Goal: Transaction & Acquisition: Purchase product/service

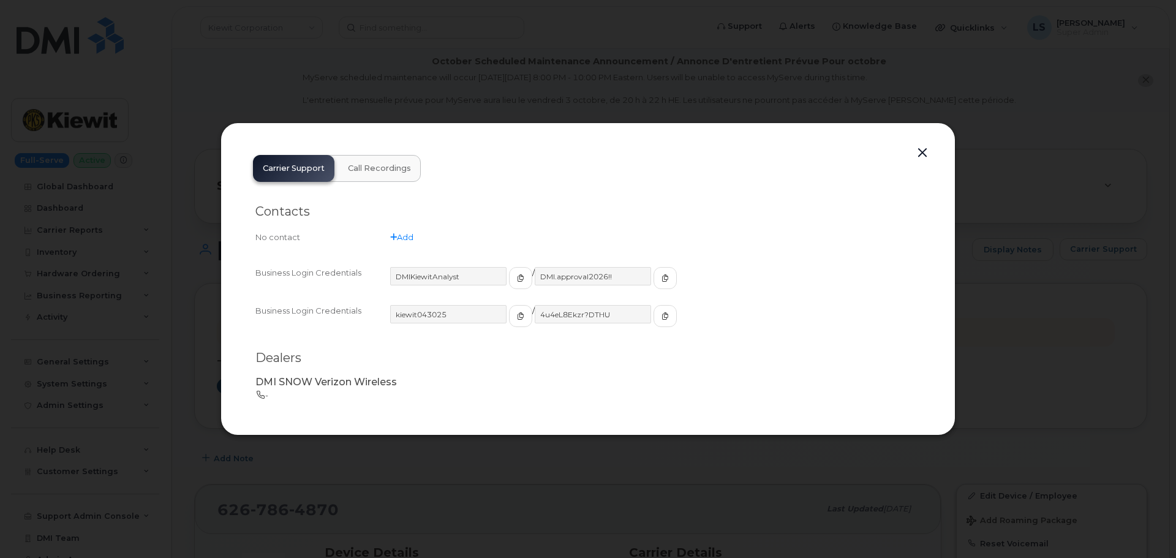
drag, startPoint x: 668, startPoint y: 88, endPoint x: 715, endPoint y: 93, distance: 47.5
click at [668, 88] on div at bounding box center [588, 279] width 1176 height 558
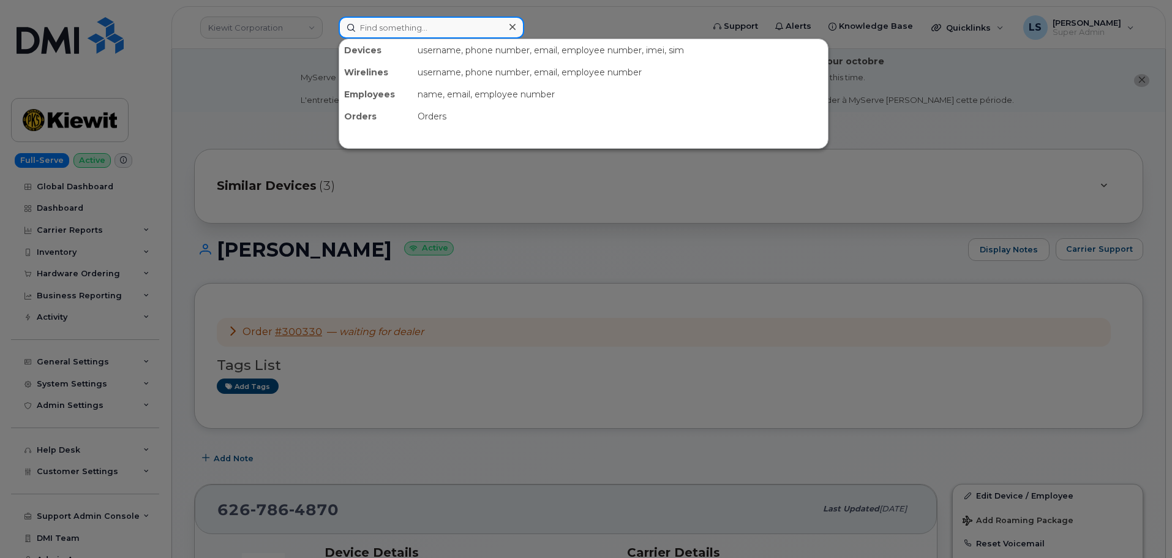
click at [464, 25] on input at bounding box center [432, 28] width 186 height 22
paste input "john.kelly@bmwna.com"
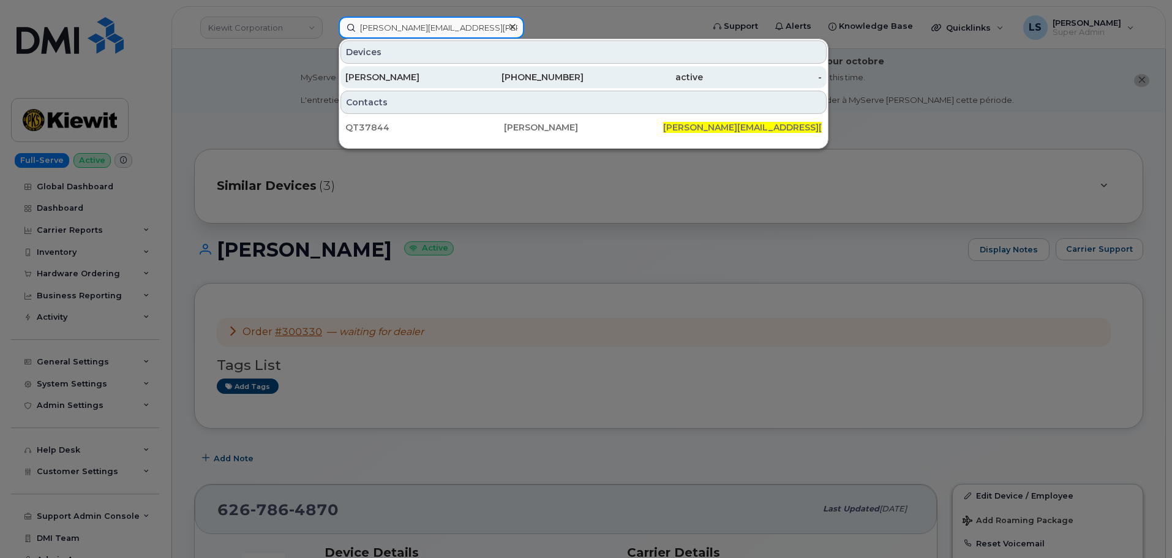
type input "john.kelly@bmwna.com"
click at [437, 78] on div "John Kelly" at bounding box center [404, 77] width 119 height 12
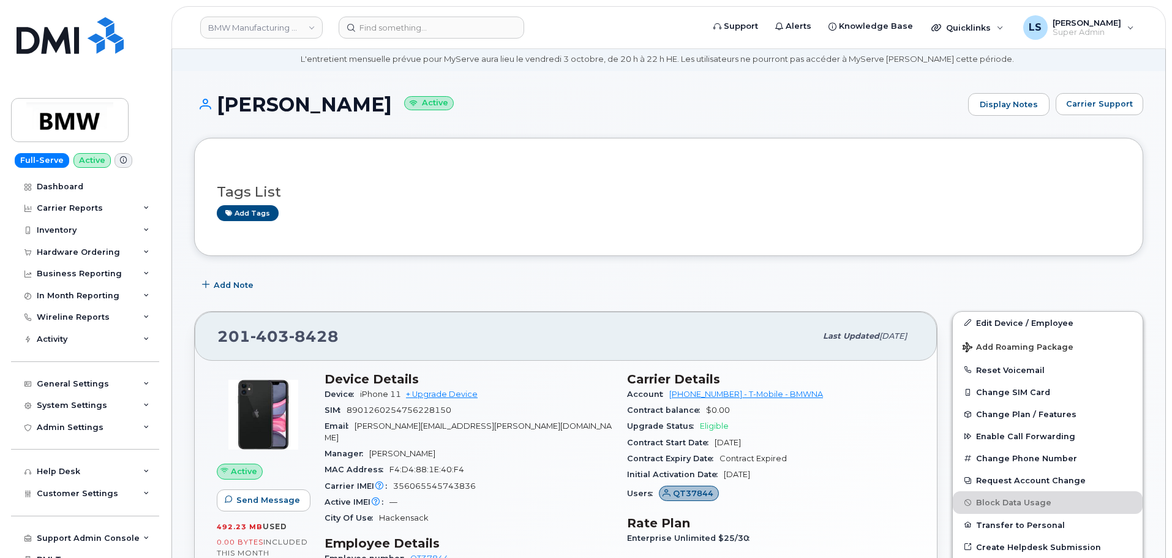
scroll to position [61, 0]
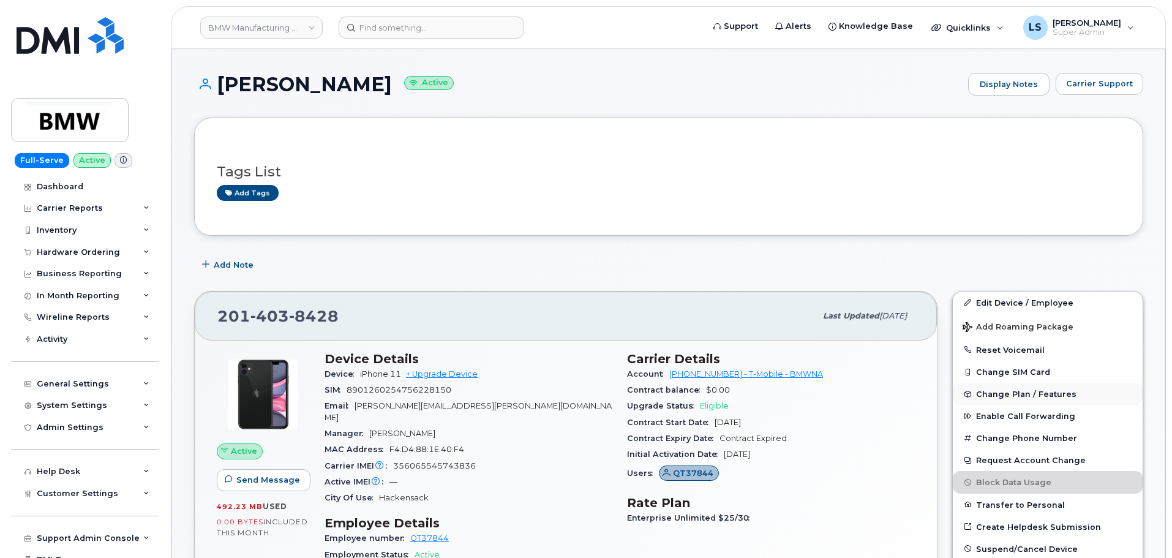
click at [997, 394] on span "Change Plan / Features" at bounding box center [1026, 394] width 100 height 9
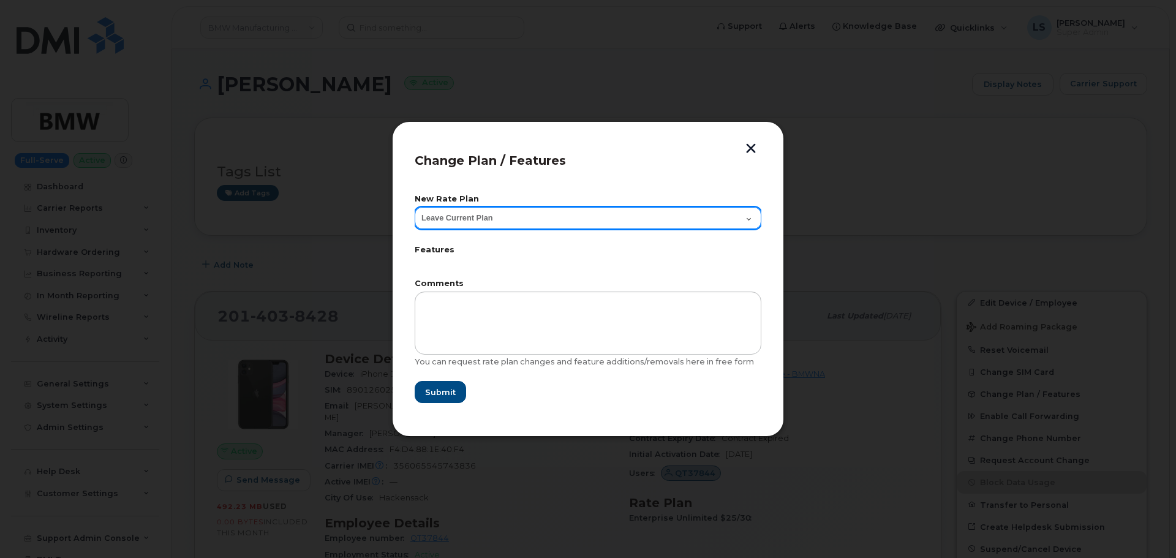
click at [554, 221] on select "Leave Current Plan Bus Unl Phone Bus Unl Phone2.0 Subsidy 1" at bounding box center [588, 218] width 347 height 22
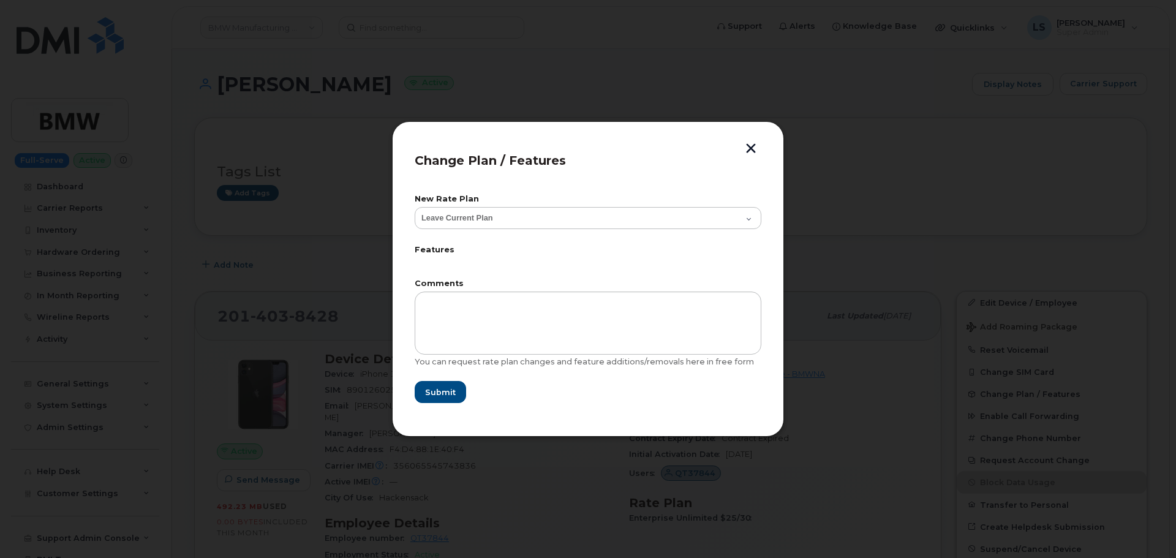
click at [750, 152] on button "button" at bounding box center [751, 149] width 18 height 13
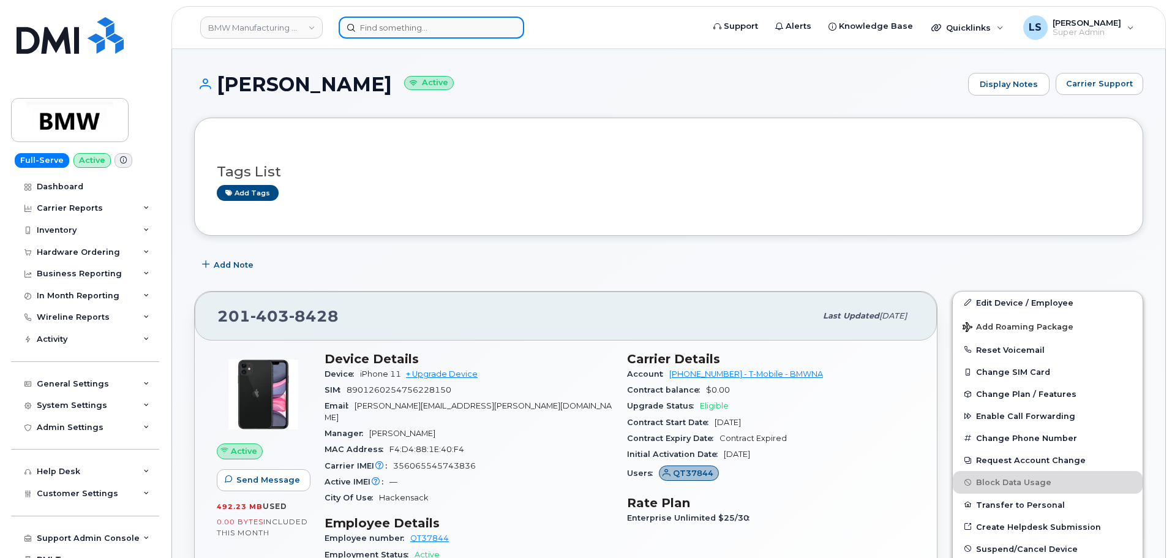
drag, startPoint x: 415, startPoint y: 18, endPoint x: 412, endPoint y: 29, distance: 11.9
click at [415, 20] on input at bounding box center [432, 28] width 186 height 22
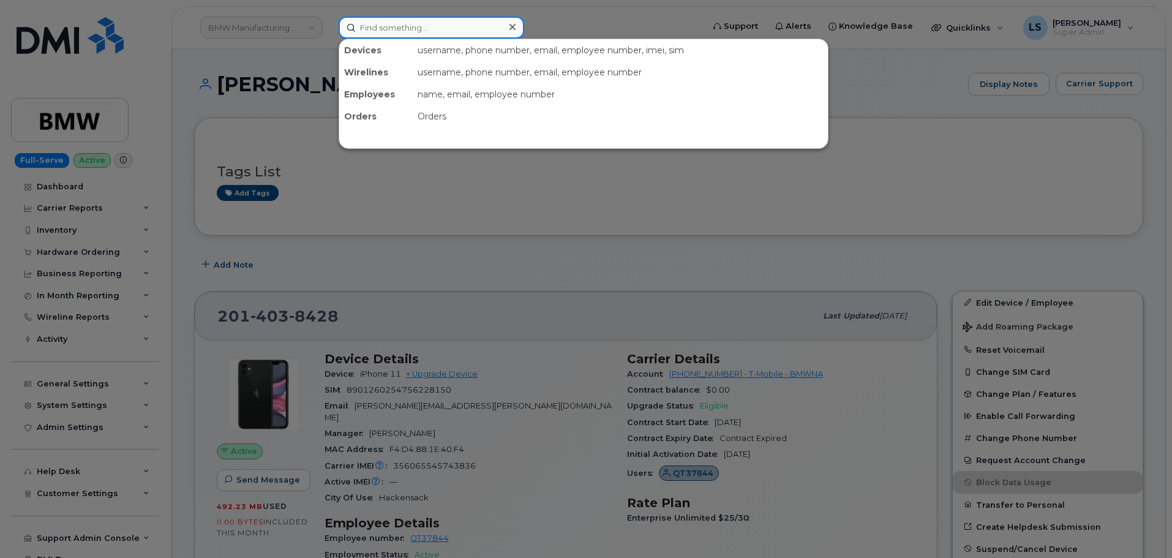
paste input "MWONG@WEEKSMARINE.COM"
type input "MWONG@WEEKSMARINE.COM"
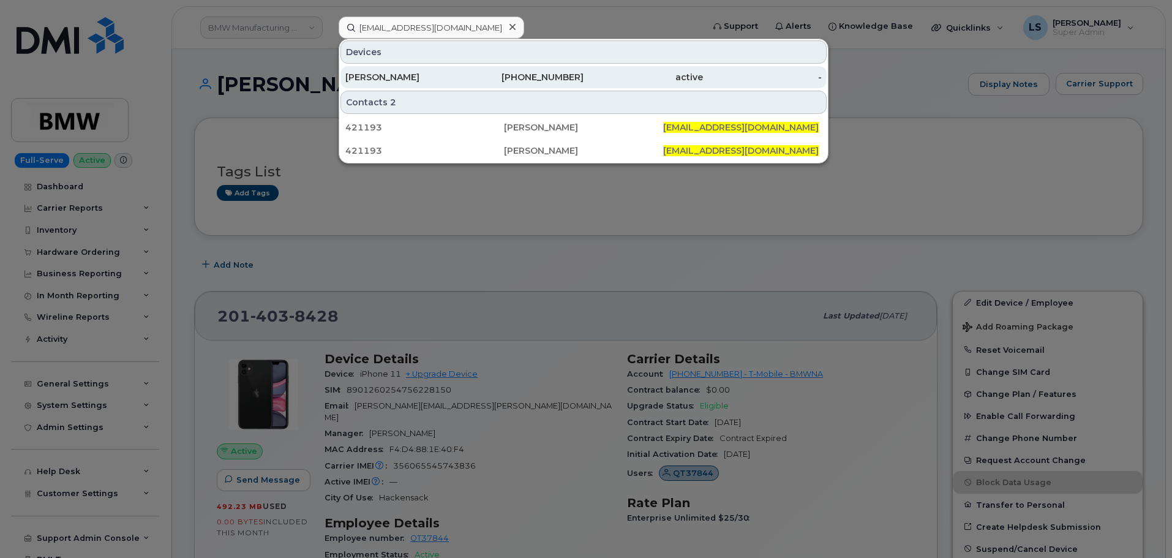
click at [420, 79] on div "MARIO WONG" at bounding box center [404, 77] width 119 height 12
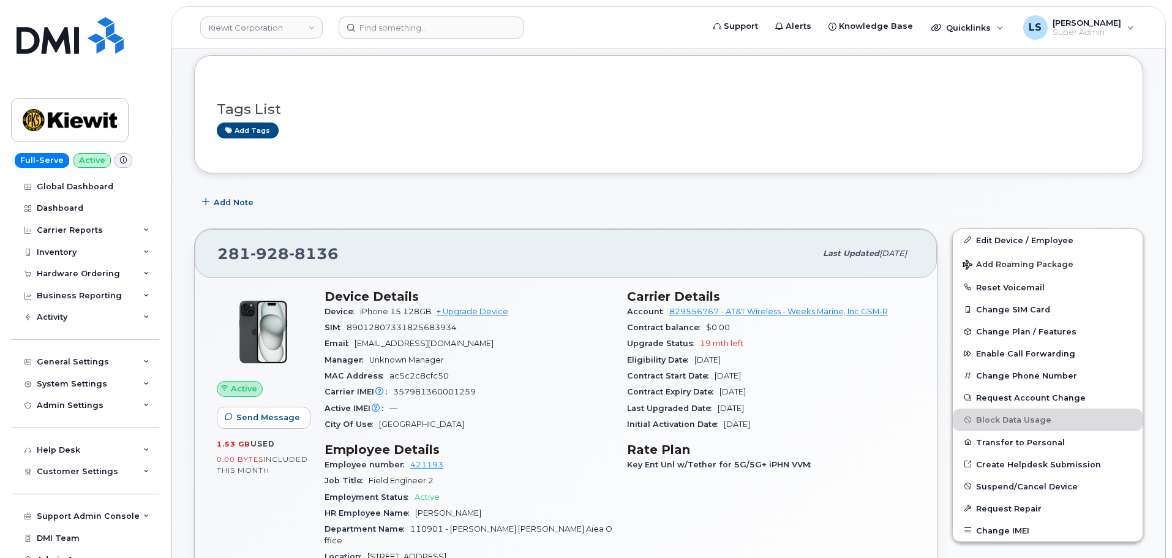
scroll to position [123, 0]
click at [974, 244] on link "Edit Device / Employee" at bounding box center [1048, 241] width 190 height 22
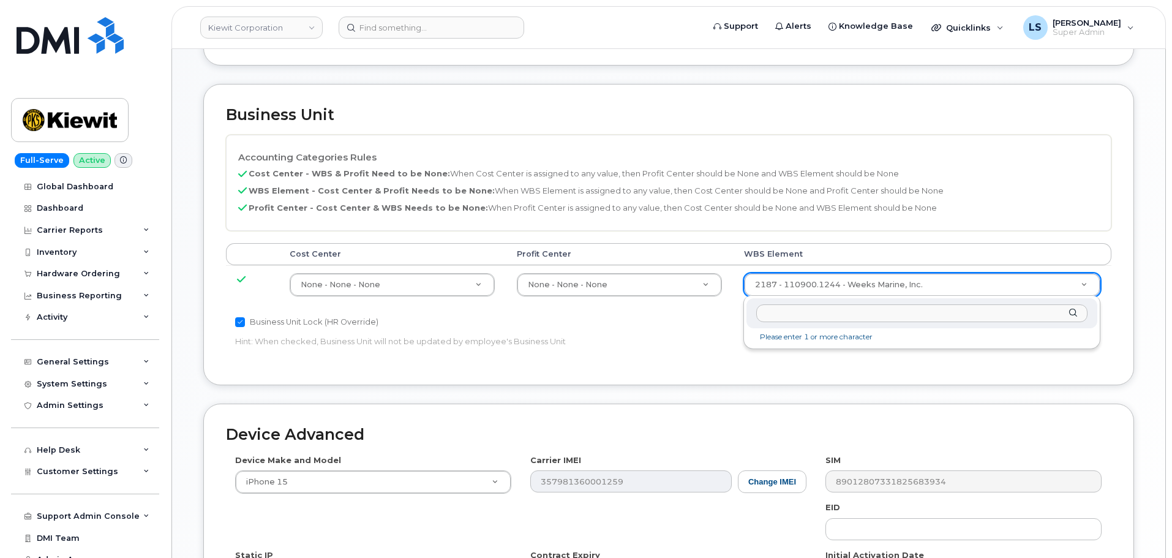
type input "110901.1142"
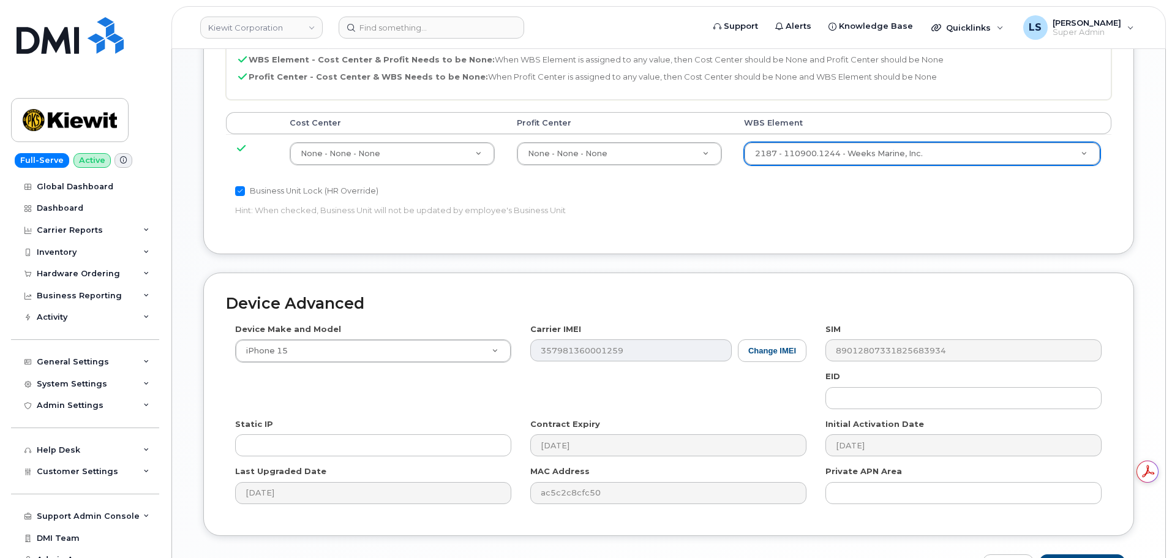
scroll to position [764, 0]
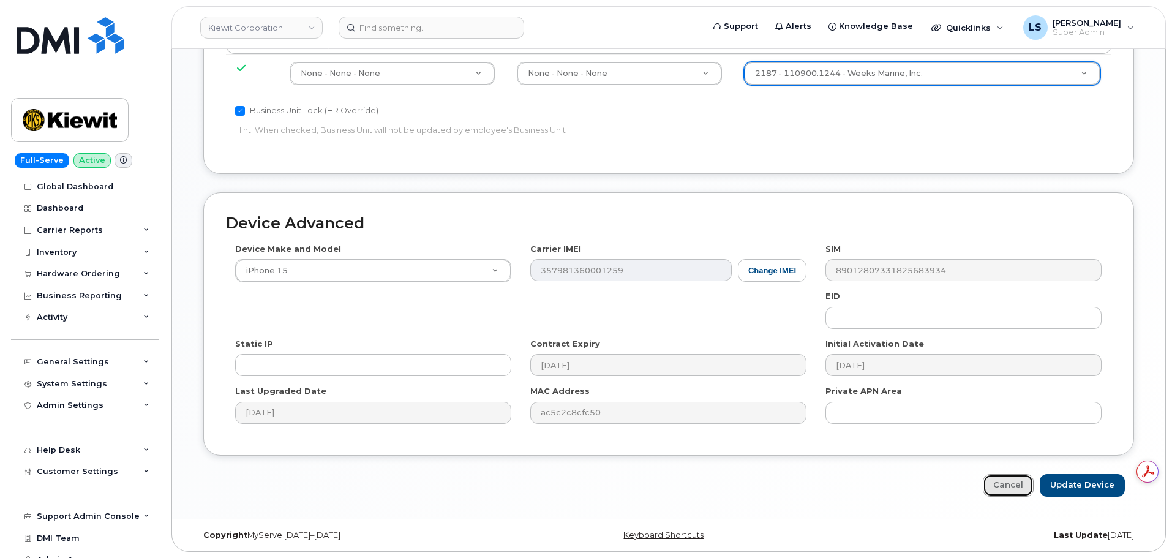
click at [992, 488] on link "Cancel" at bounding box center [1008, 485] width 51 height 23
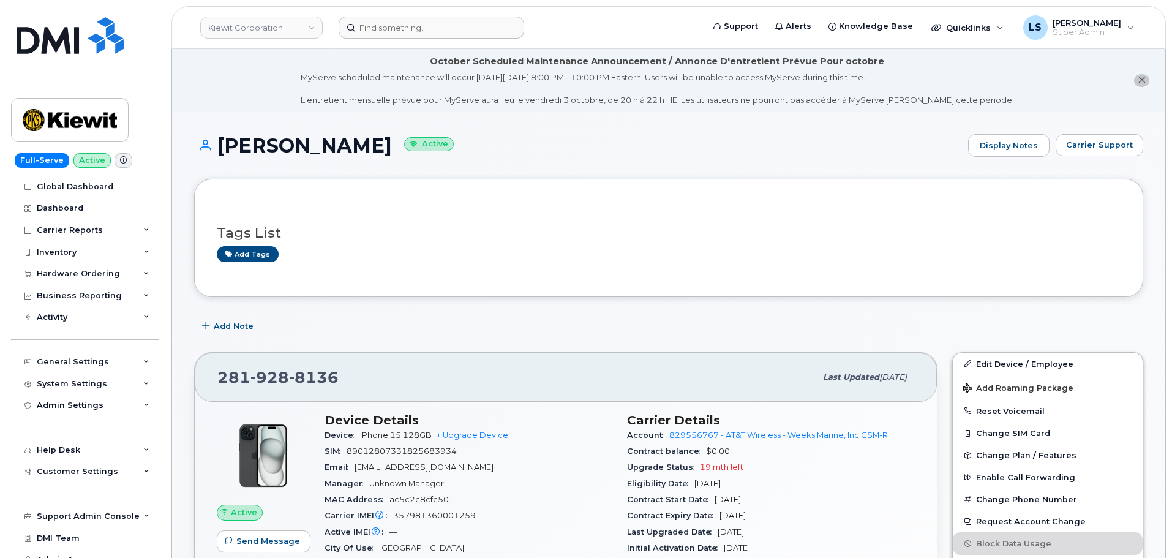
click at [461, 40] on header "Kiewit Corporation Support Alerts Knowledge Base Quicklinks Suspend / Cancel De…" at bounding box center [669, 27] width 995 height 43
click at [459, 32] on input at bounding box center [432, 28] width 186 height 22
paste input "300246"
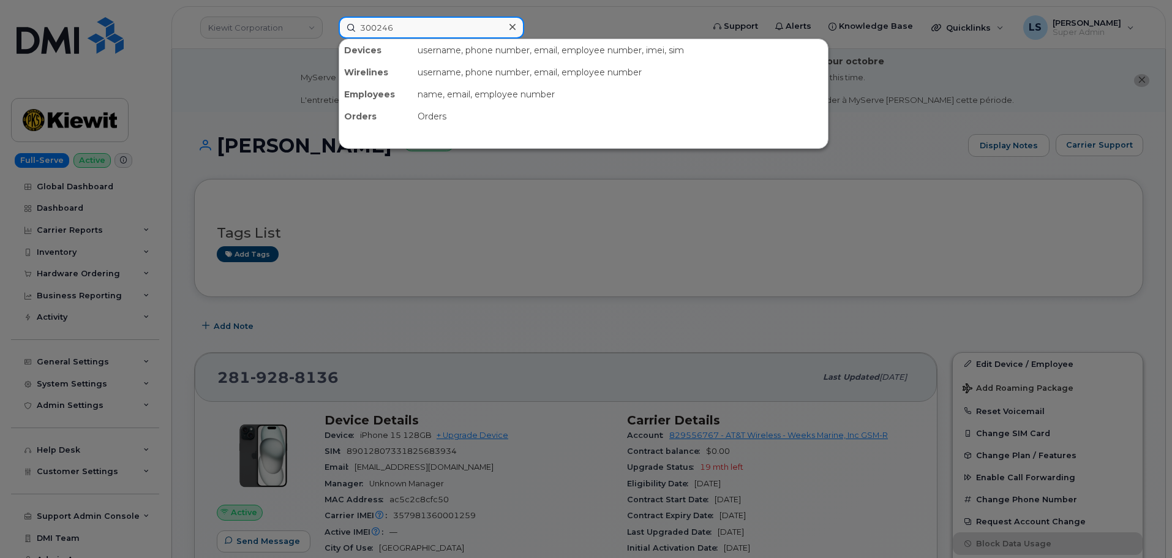
type input "300246"
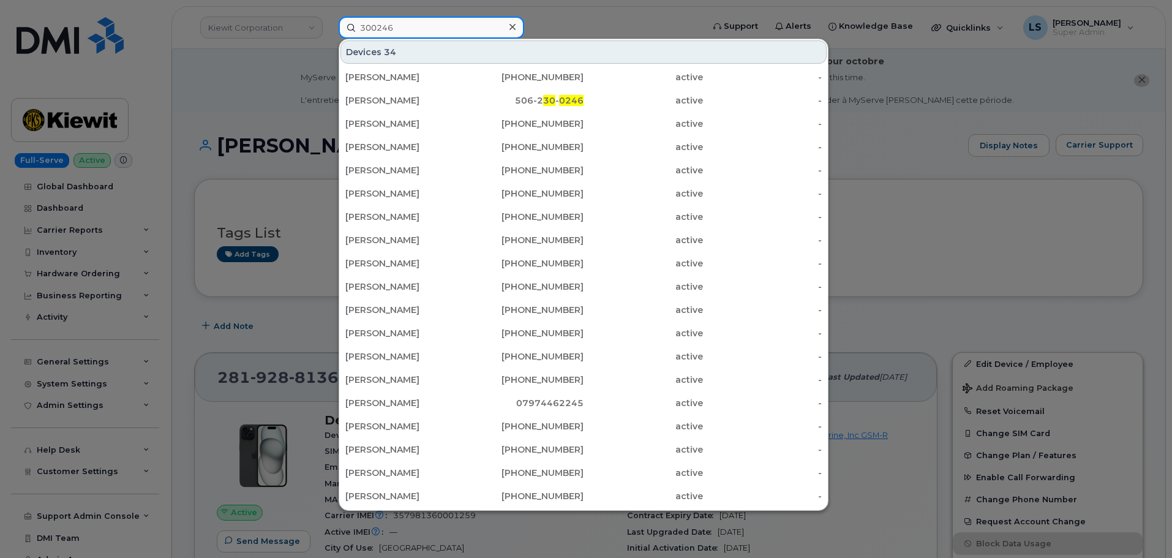
scroll to position [362, 0]
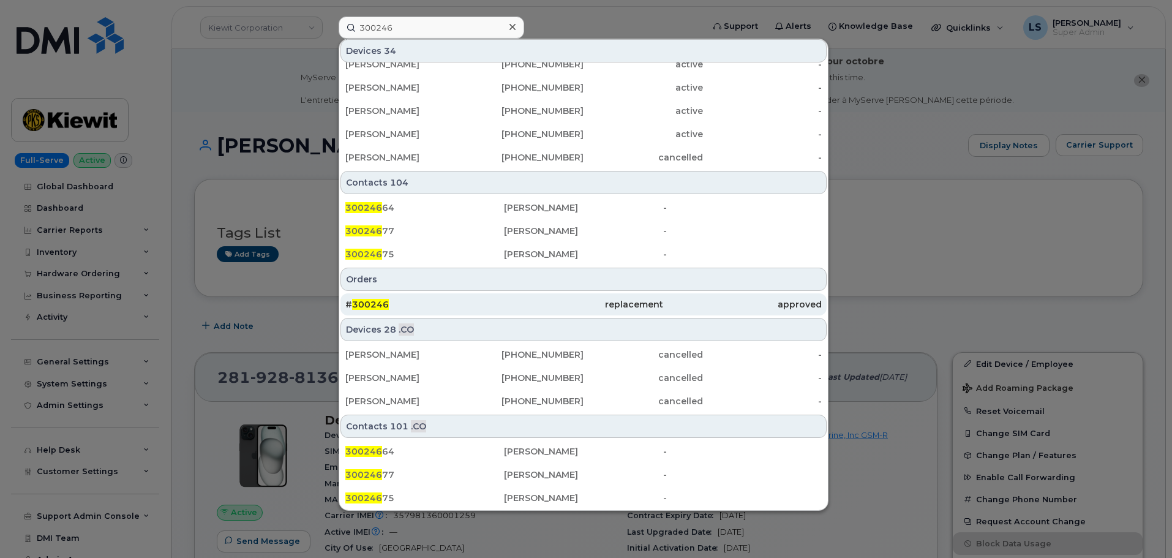
click at [379, 293] on link "# 300246 replacement approved" at bounding box center [584, 304] width 486 height 22
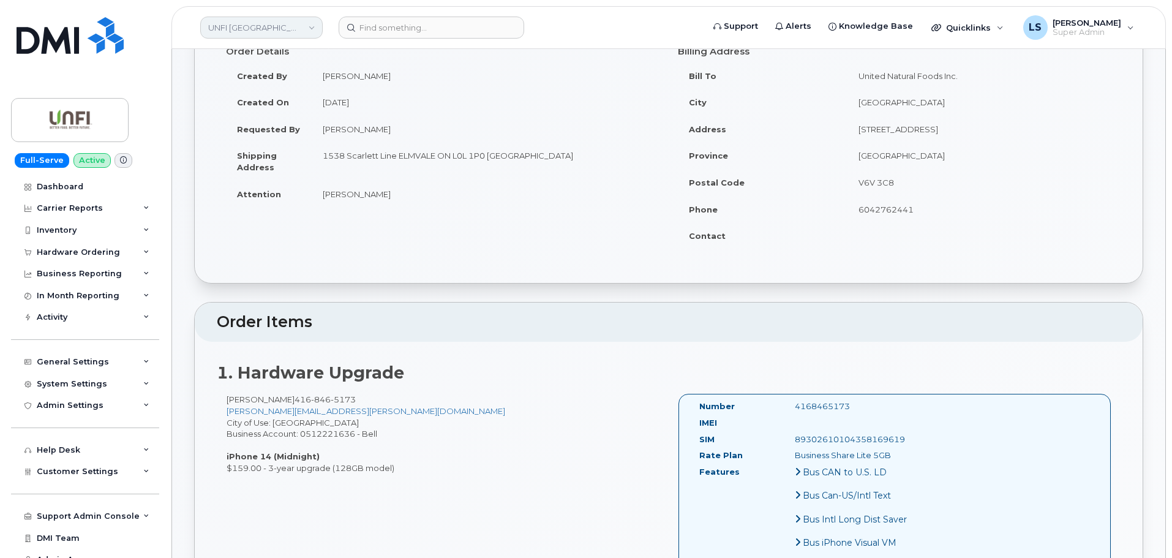
scroll to position [184, 0]
click at [295, 31] on link "UNFI Canada" at bounding box center [261, 28] width 123 height 22
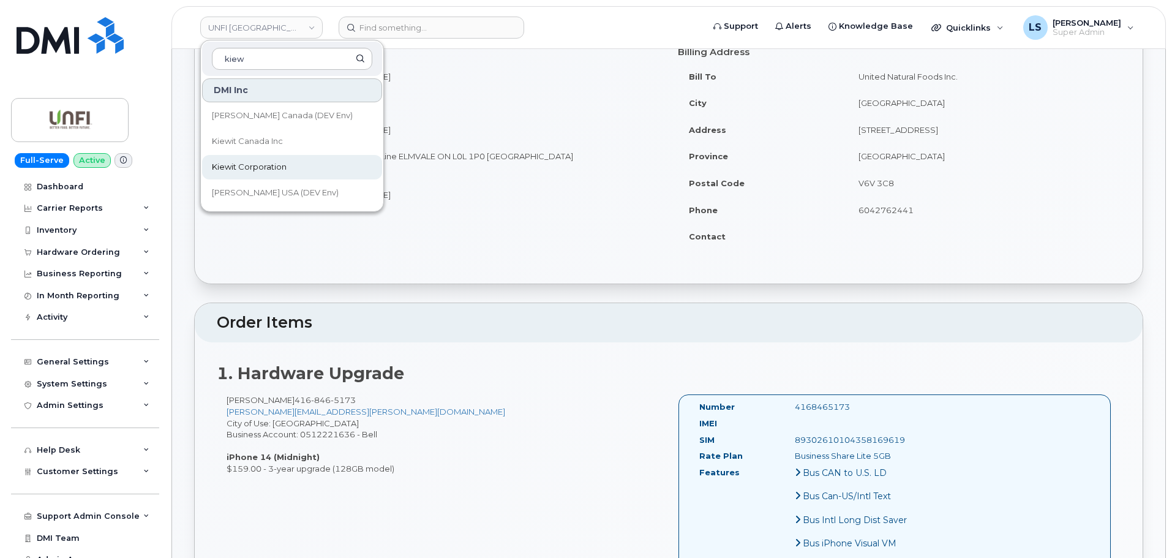
type input "kiew"
click at [279, 159] on link "Kiewit Corporation" at bounding box center [292, 167] width 180 height 25
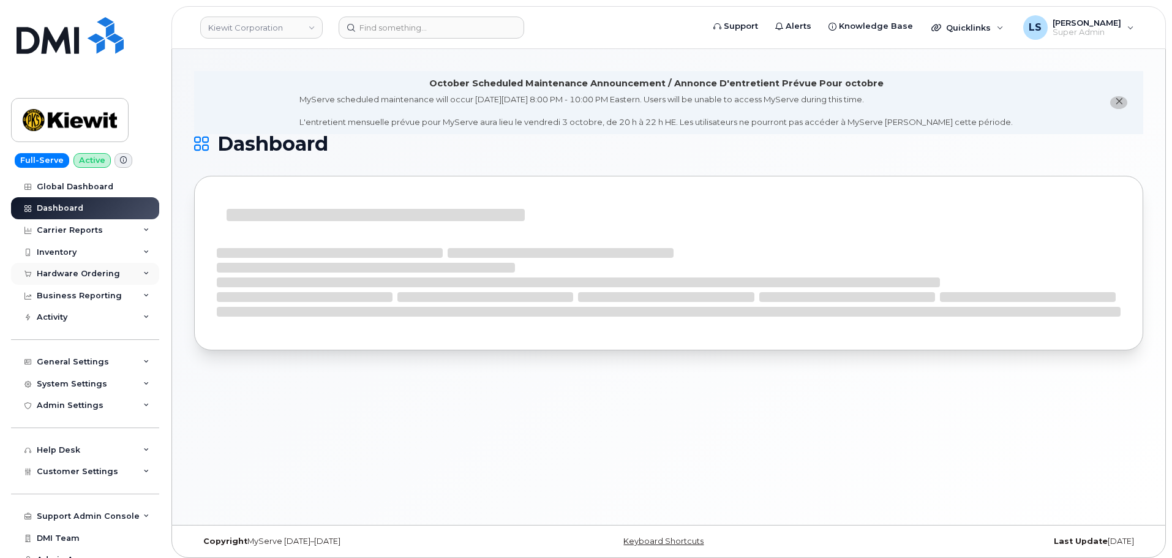
click at [96, 271] on div "Hardware Ordering" at bounding box center [78, 274] width 83 height 10
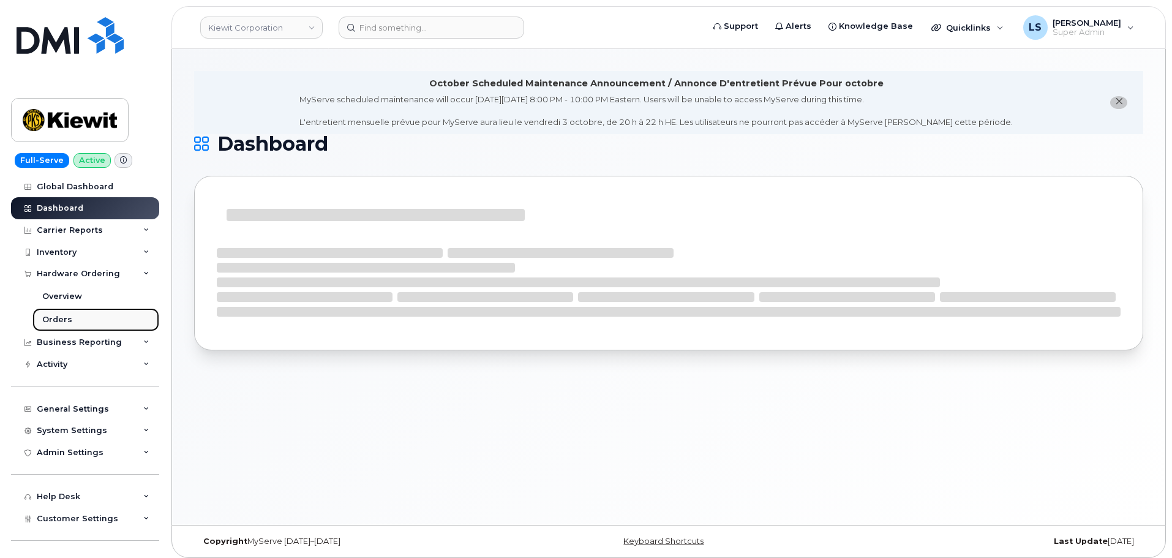
click at [68, 319] on div "Orders" at bounding box center [57, 319] width 30 height 11
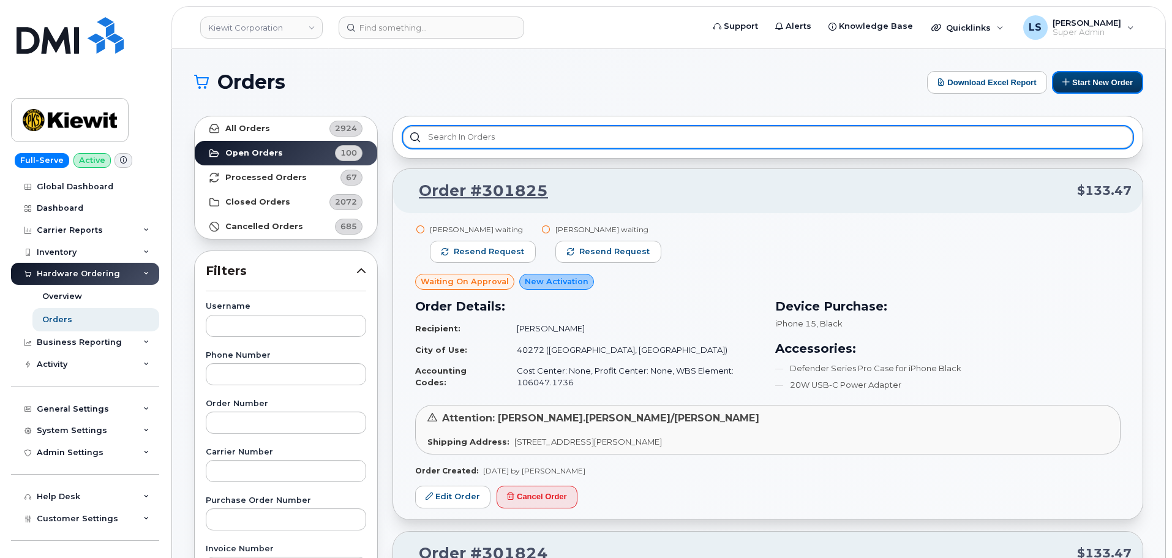
drag, startPoint x: 1121, startPoint y: 91, endPoint x: 987, endPoint y: 148, distance: 145.7
click at [1120, 91] on button "Start New Order" at bounding box center [1097, 82] width 91 height 23
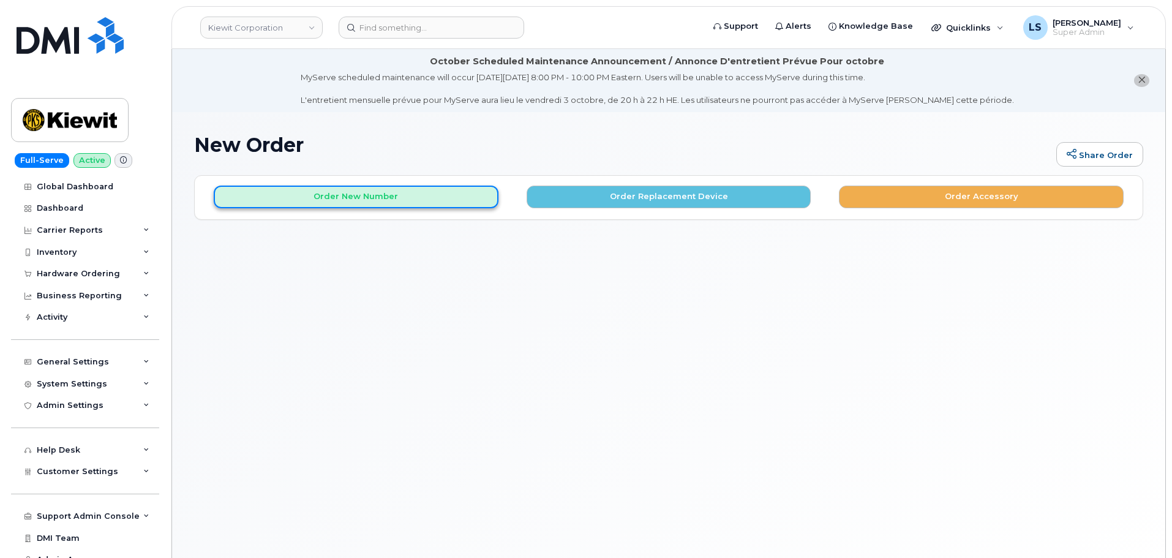
click at [405, 202] on button "Order New Number" at bounding box center [356, 197] width 285 height 23
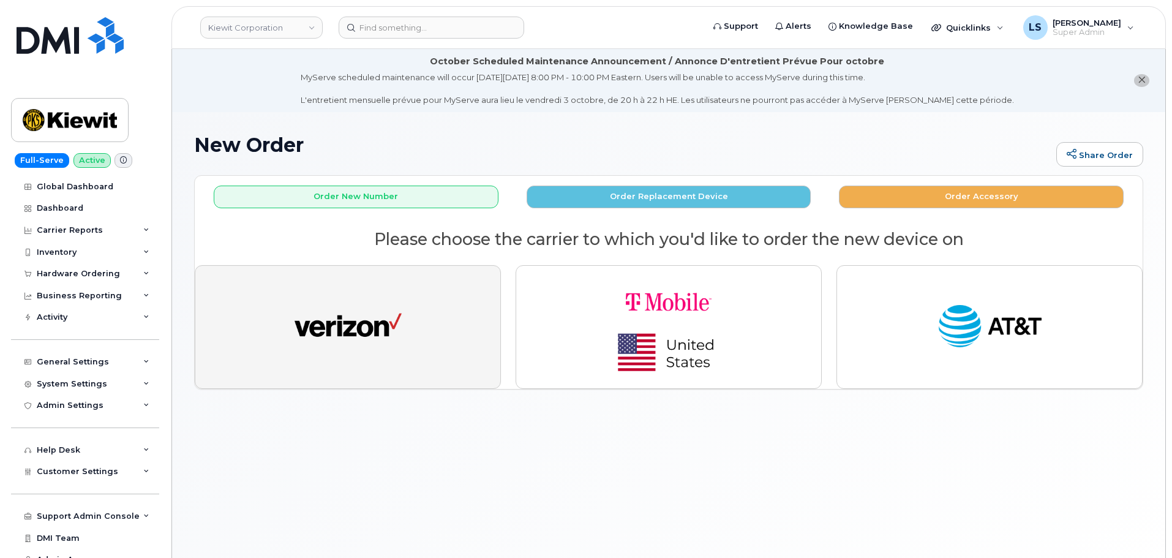
drag, startPoint x: 385, startPoint y: 372, endPoint x: 361, endPoint y: 380, distance: 26.0
click at [385, 372] on button "button" at bounding box center [348, 327] width 306 height 124
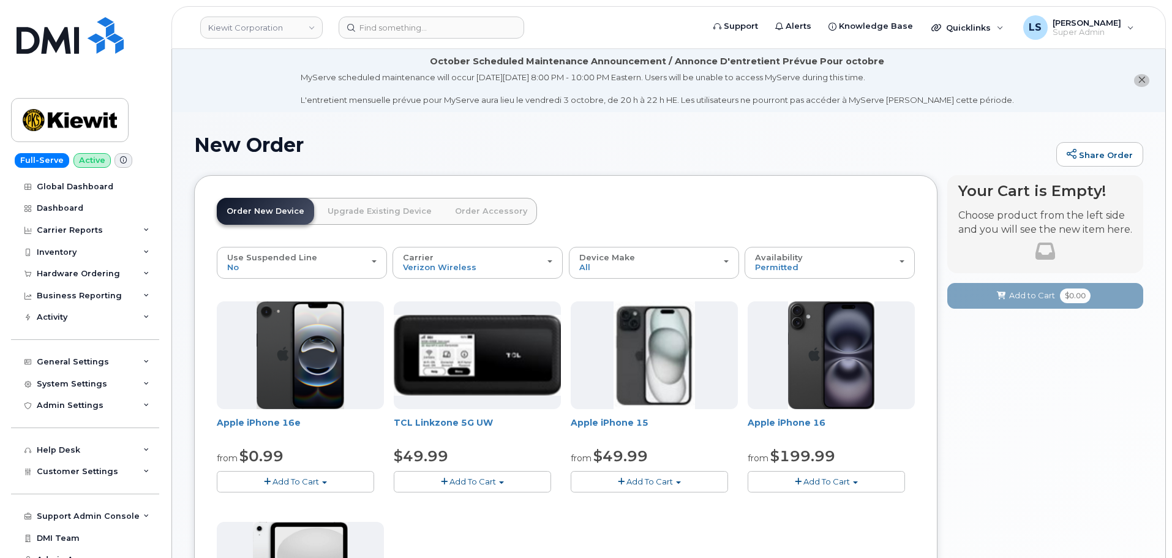
click at [285, 472] on button "Add To Cart" at bounding box center [295, 481] width 157 height 21
click at [283, 504] on link "$0.99 - 2 Year Activation (128GB)" at bounding box center [299, 504] width 158 height 15
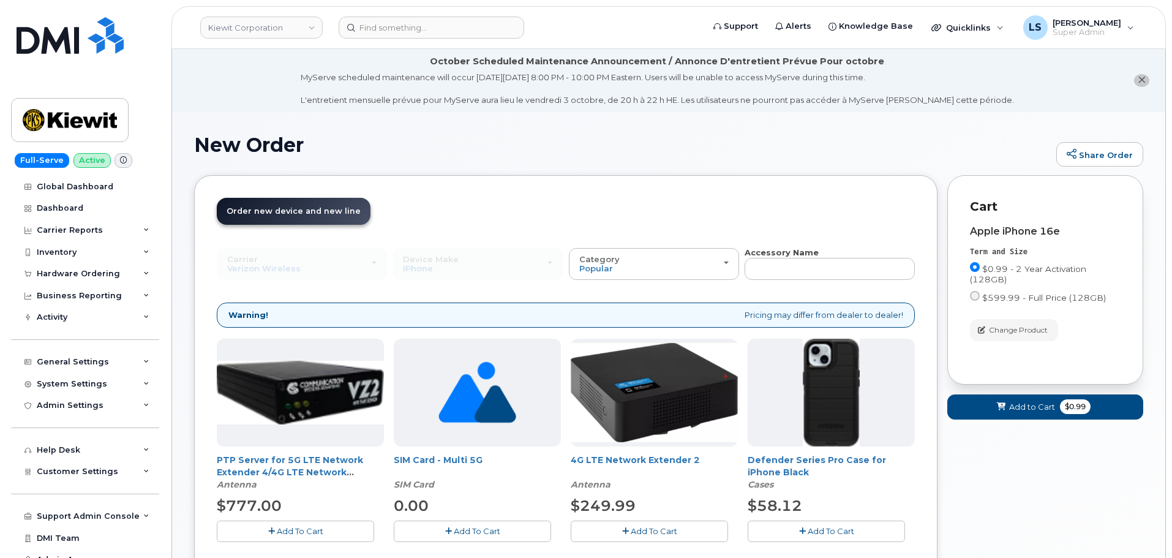
click at [797, 523] on button "Add To Cart" at bounding box center [826, 531] width 157 height 21
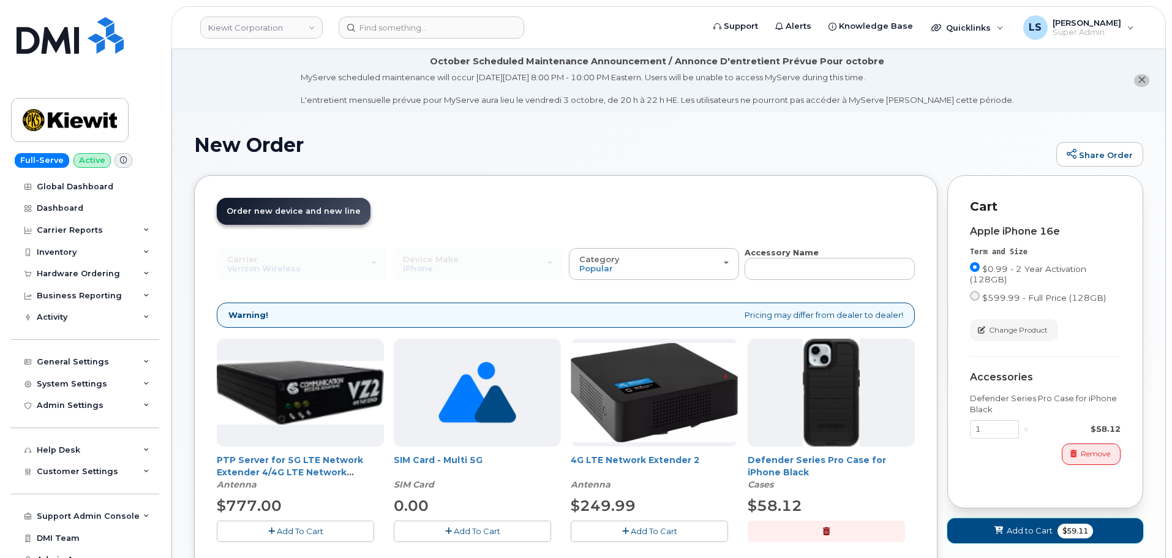
click at [1047, 527] on span "Add to Cart" at bounding box center [1030, 531] width 46 height 12
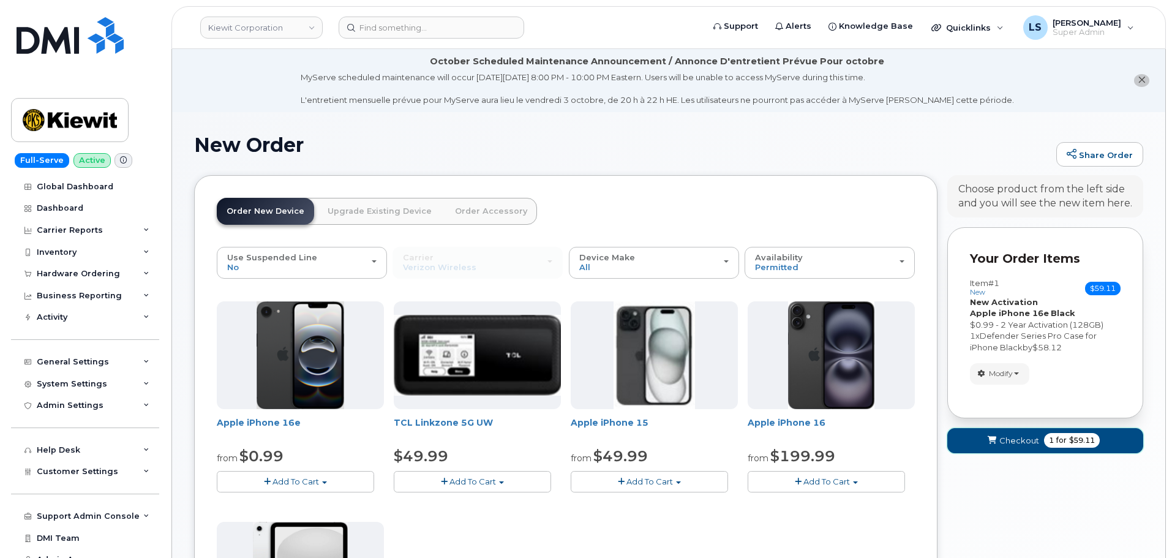
click at [1039, 444] on button "Checkout 1 for $59.11" at bounding box center [1046, 440] width 196 height 25
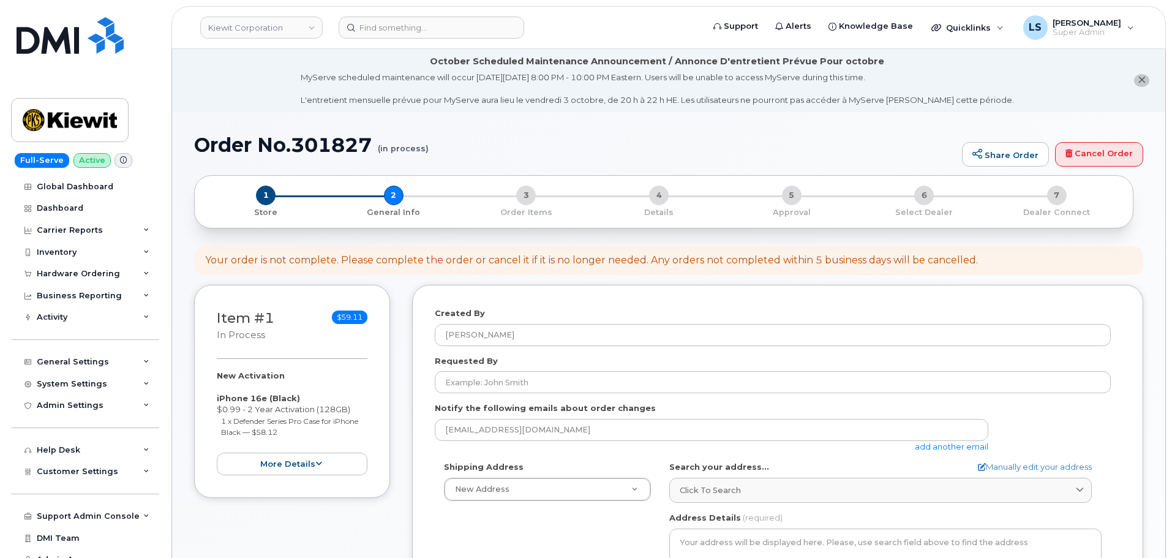
select select
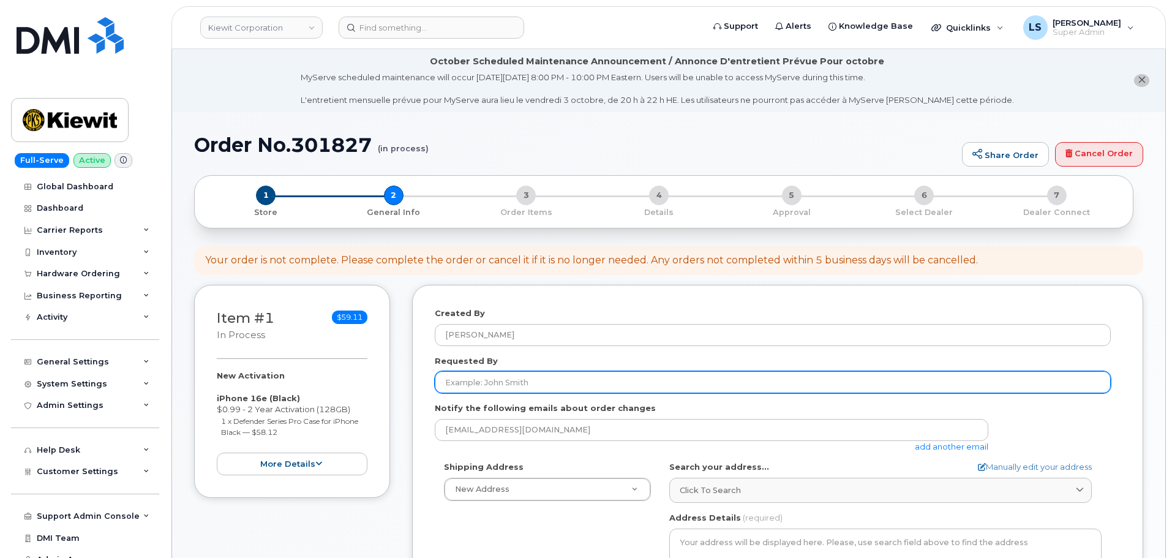
click at [506, 393] on input "Requested By" at bounding box center [773, 382] width 676 height 22
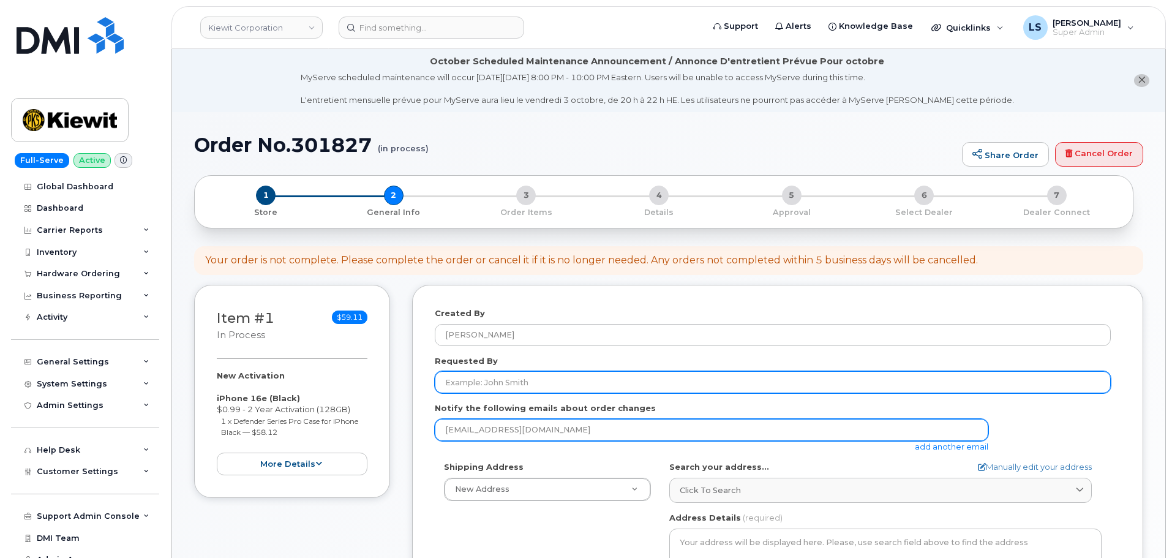
paste input "[PERSON_NAME]"
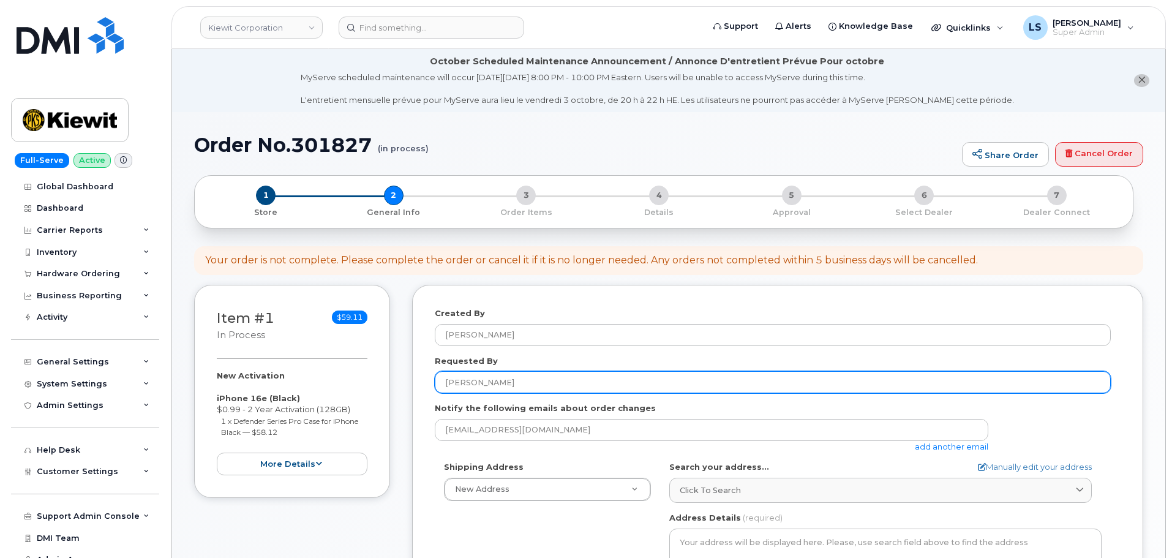
type input "[PERSON_NAME]"
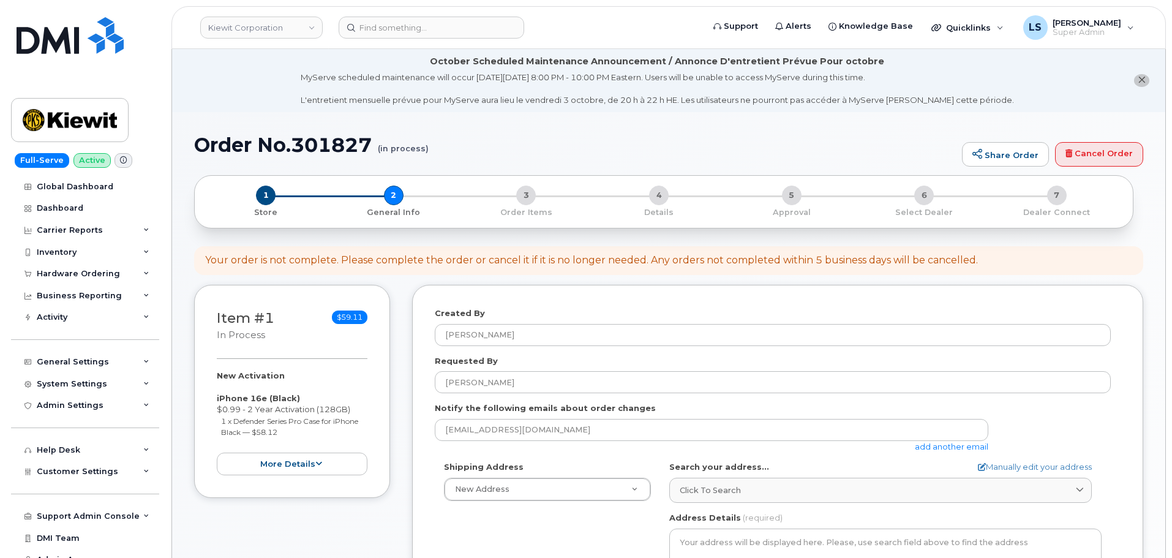
click at [965, 450] on link "add another email" at bounding box center [952, 447] width 74 height 10
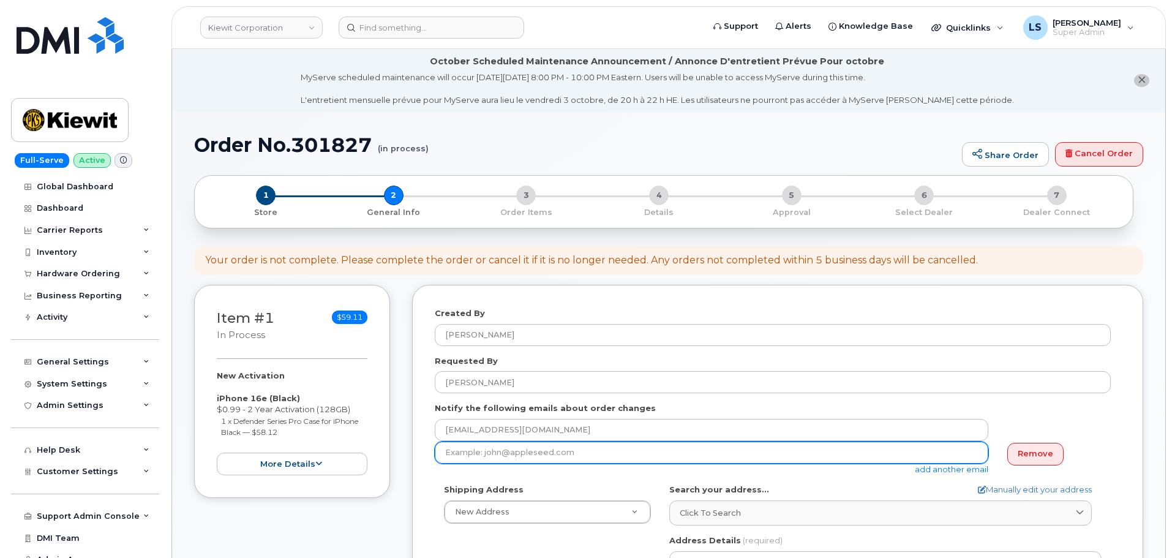
click at [494, 455] on input "email" at bounding box center [712, 453] width 554 height 22
paste input "kalon.dawson@kiewit.com"
type input "[EMAIL_ADDRESS][PERSON_NAME][PERSON_NAME][DOMAIN_NAME]"
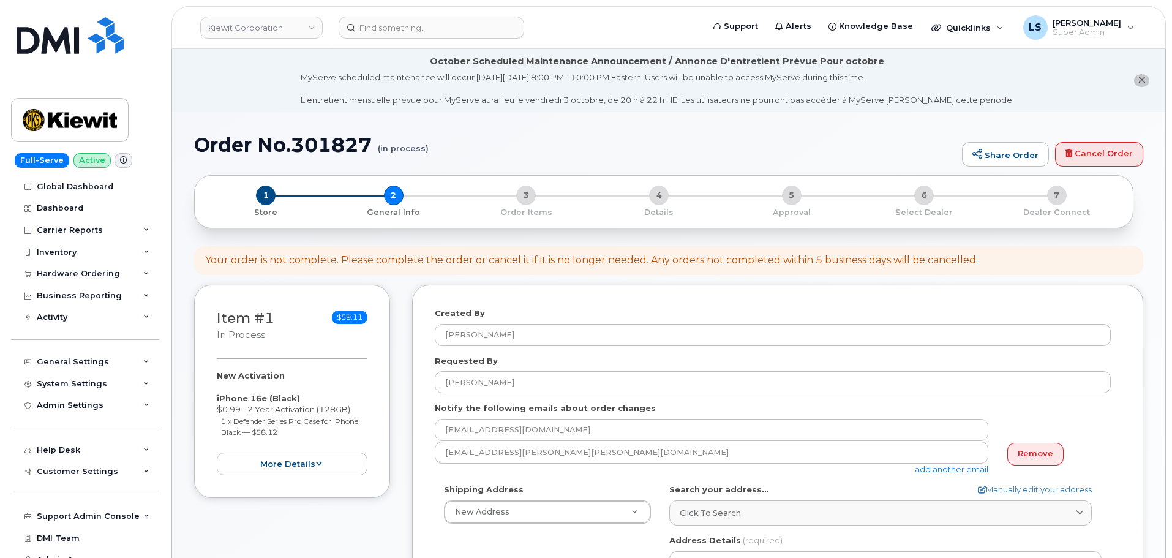
click at [402, 496] on div "Item #1 in process $59.11 New Activation iPhone 16e (Black) $0.99 - 2 Year Acti…" at bounding box center [668, 561] width 949 height 553
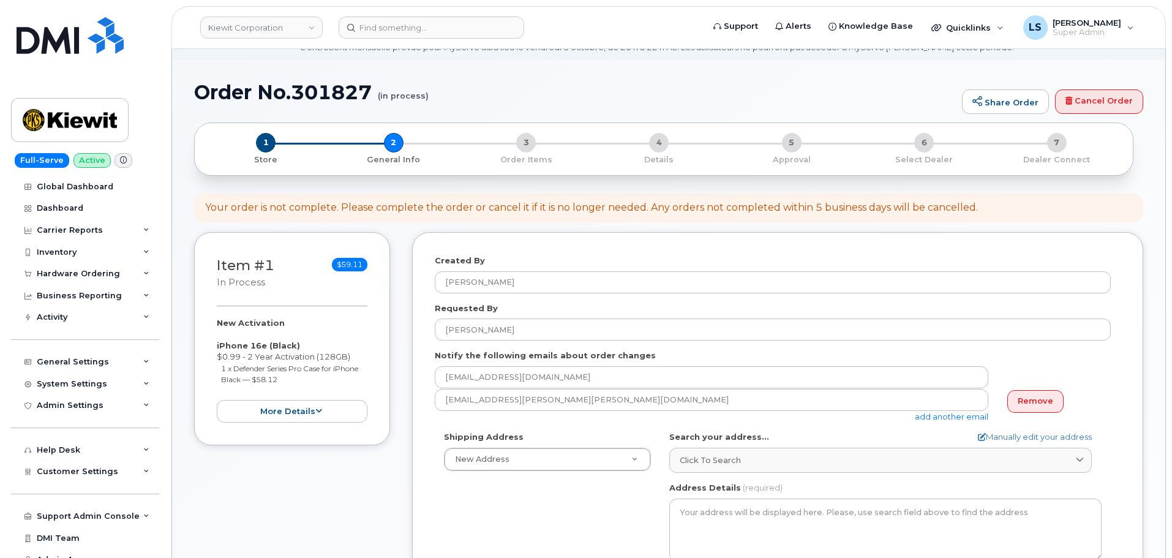
scroll to position [123, 0]
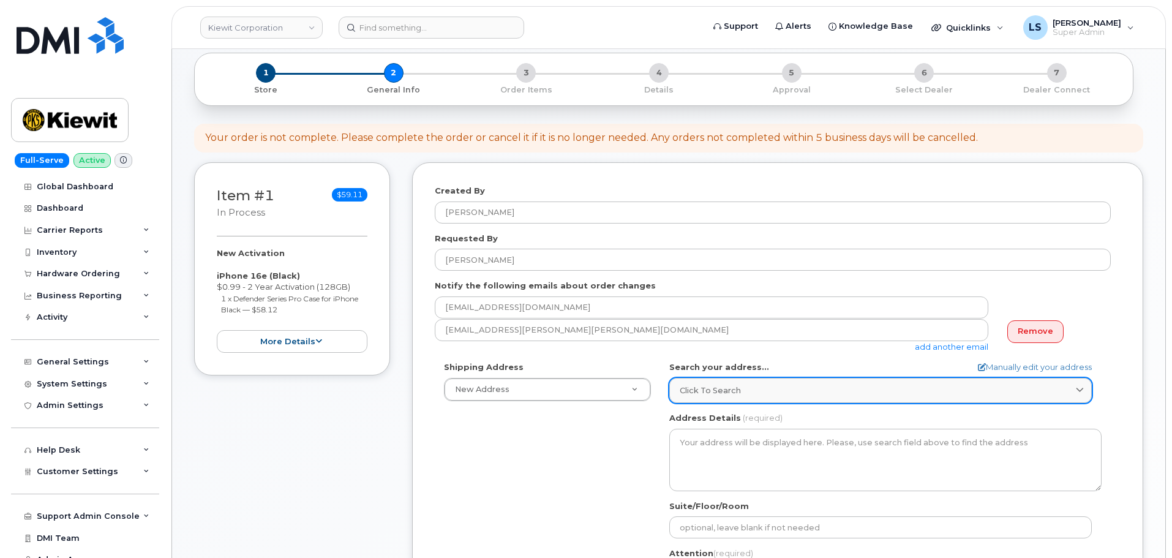
click at [706, 401] on link "Click to search" at bounding box center [881, 390] width 423 height 25
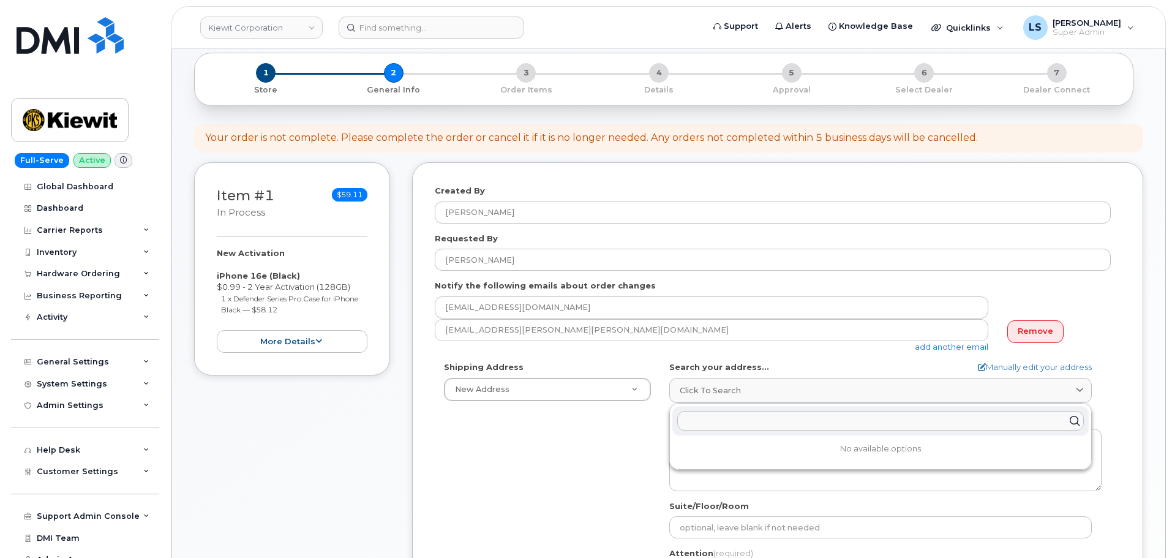
click at [717, 424] on input "text" at bounding box center [880, 421] width 407 height 20
paste input "585 N Dairy Ashford Rd Houston, TX 77079"
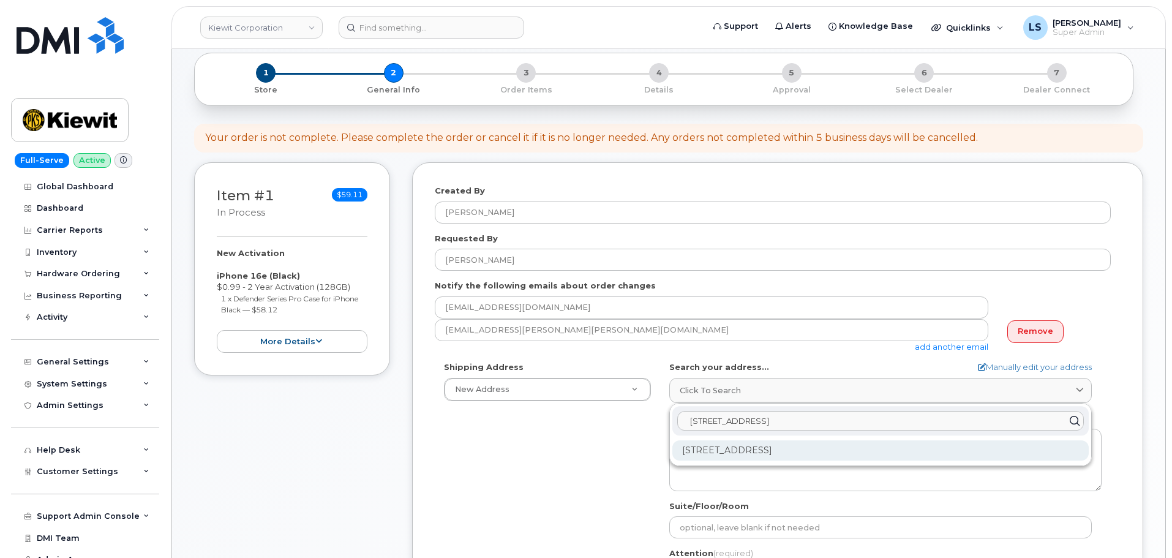
type input "585 N Dairy Ashford Rd Houston, TX 77079"
click at [734, 447] on div "585 N Dairy Ashford Rd Houston TX 77079-1103" at bounding box center [881, 450] width 417 height 20
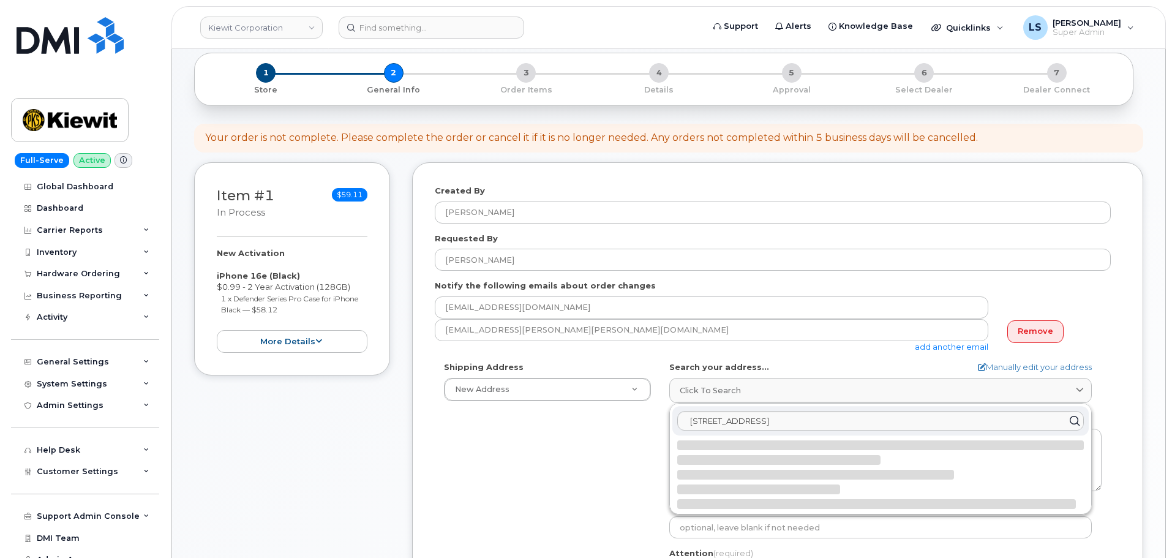
select select
type textarea "585 N Dairy Ashford Rd HOUSTON TX 77079-1103 UNITED STATES"
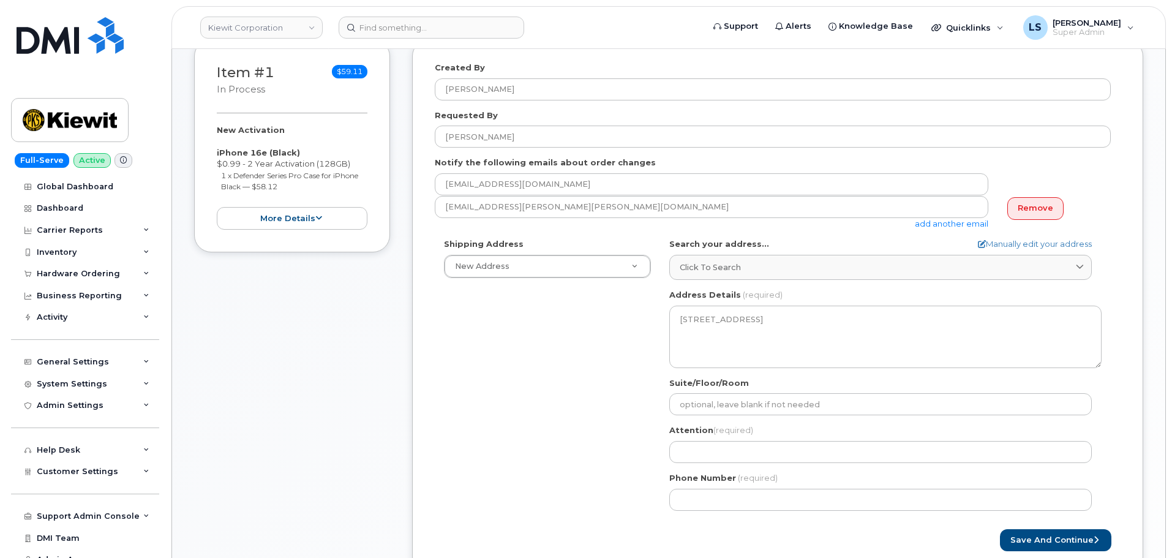
scroll to position [306, 0]
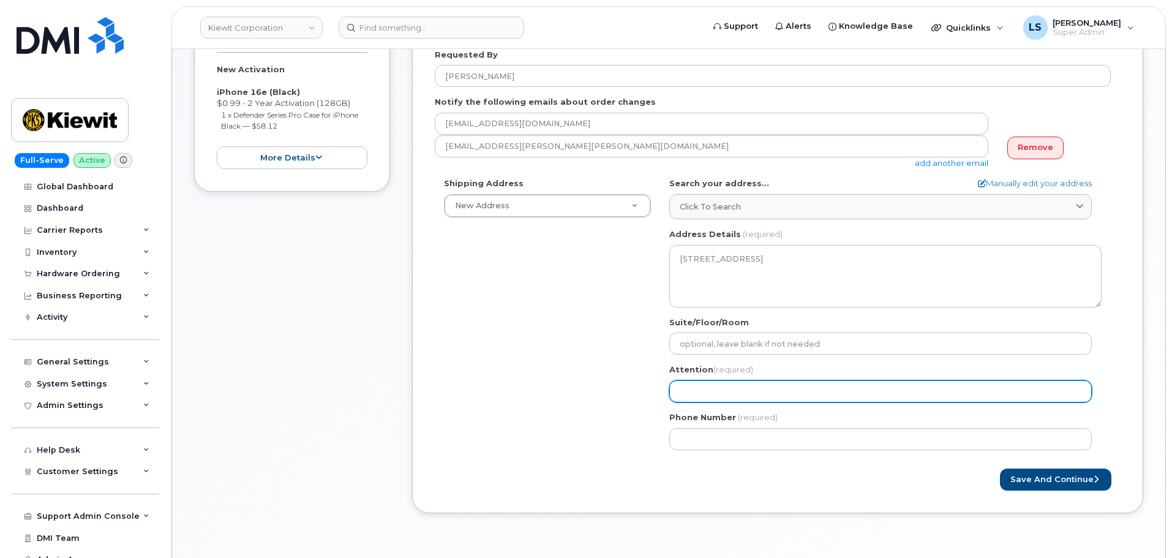
click at [752, 387] on input "Attention (required)" at bounding box center [881, 391] width 423 height 22
paste input "[PERSON_NAME] / [PERSON_NAME]"
select select
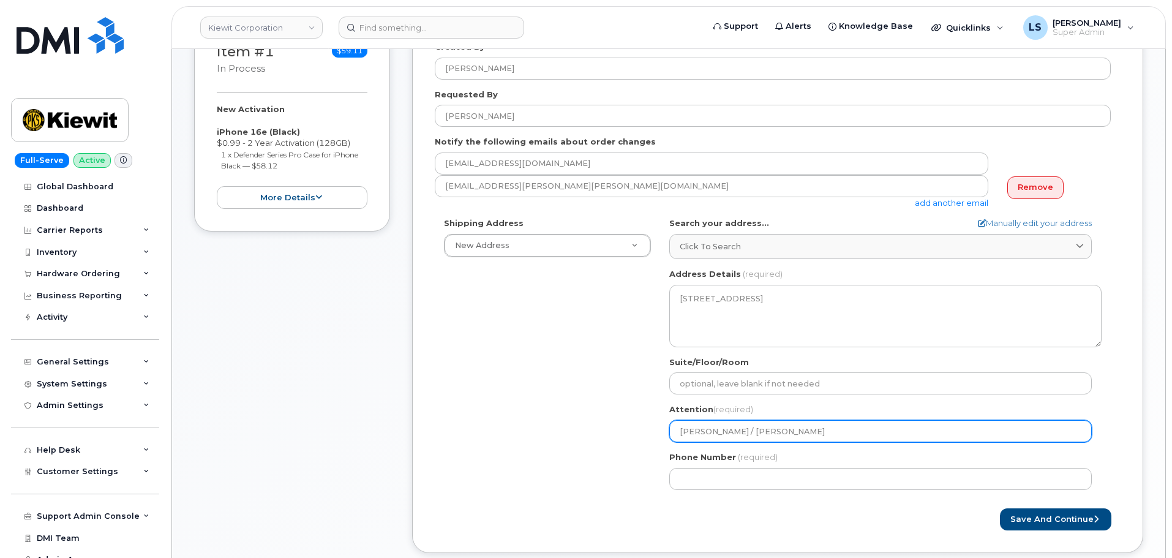
scroll to position [245, 0]
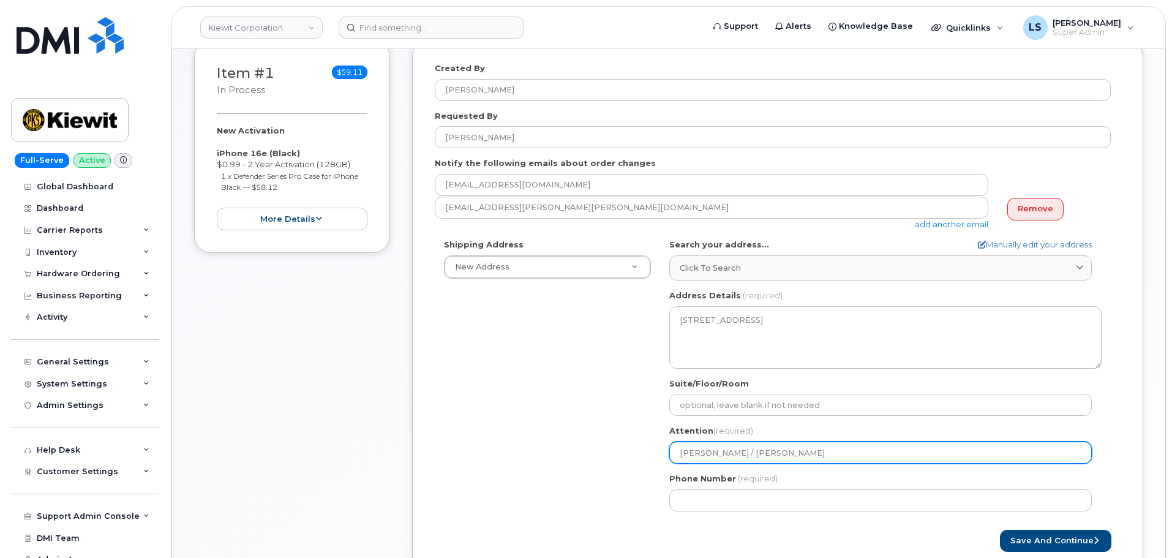
type input "[PERSON_NAME] / [PERSON_NAME]"
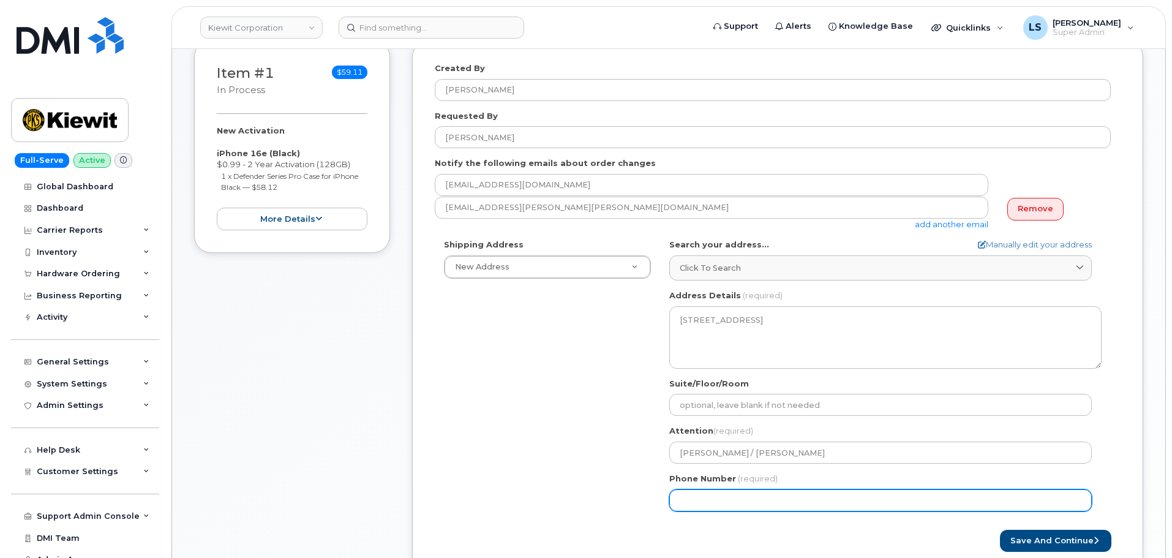
click at [759, 494] on input "Phone Number" at bounding box center [881, 500] width 423 height 22
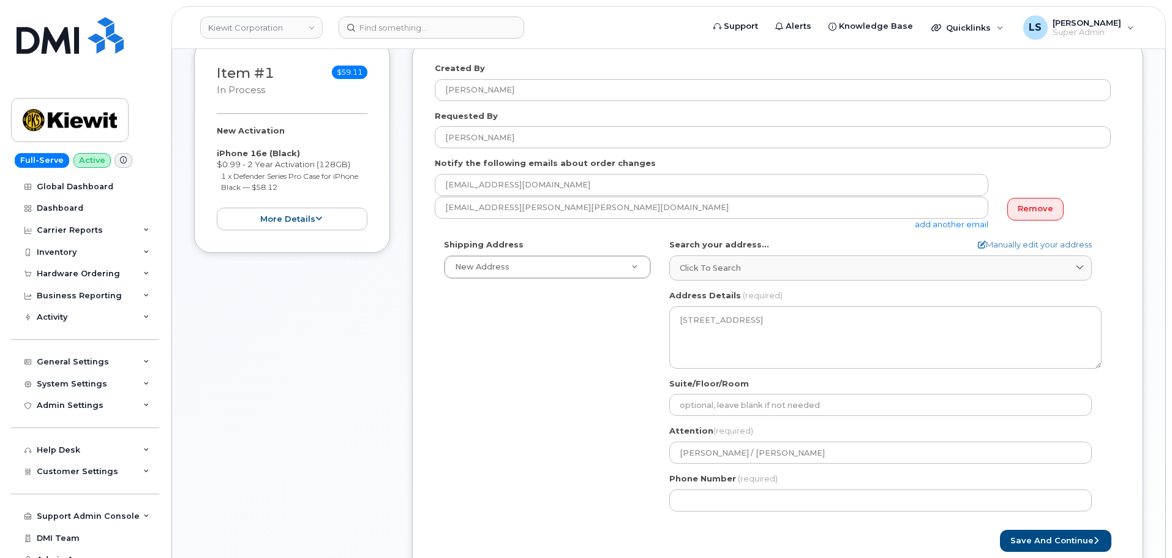
click at [584, 456] on div "Shipping Address New Address New Address 12312 Port Grace Blvd TX Houston Searc…" at bounding box center [773, 379] width 676 height 281
click at [1027, 538] on button "Save and Continue" at bounding box center [1055, 541] width 111 height 23
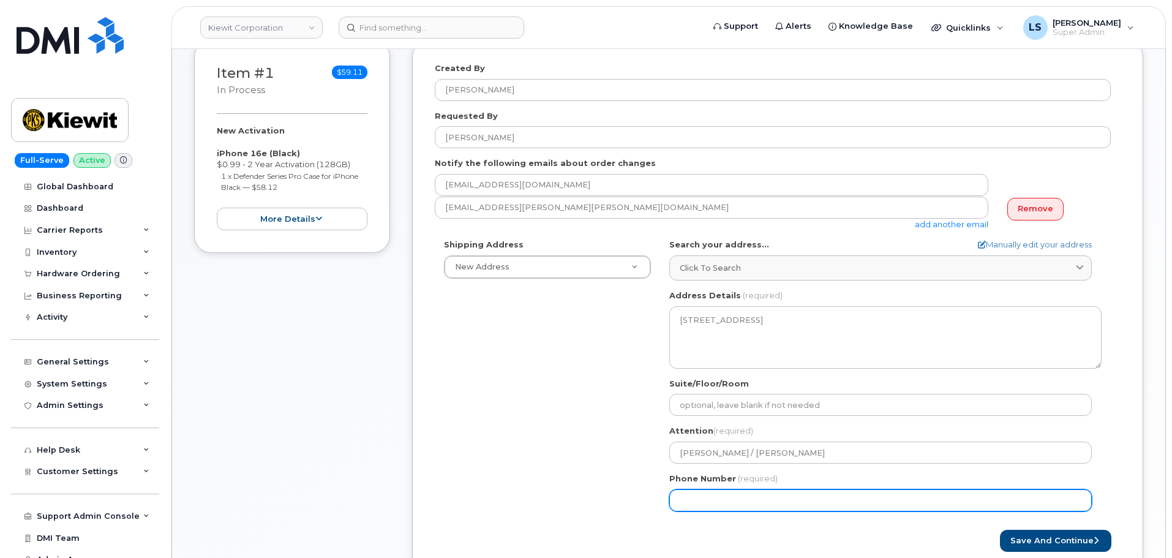
drag, startPoint x: 616, startPoint y: 491, endPoint x: 757, endPoint y: 499, distance: 141.1
click at [622, 489] on div "Shipping Address New Address New Address 12312 Port Grace Blvd TX Houston Searc…" at bounding box center [773, 379] width 676 height 281
click at [715, 502] on input "Phone Number" at bounding box center [881, 500] width 423 height 22
select select
type input "8324926259"
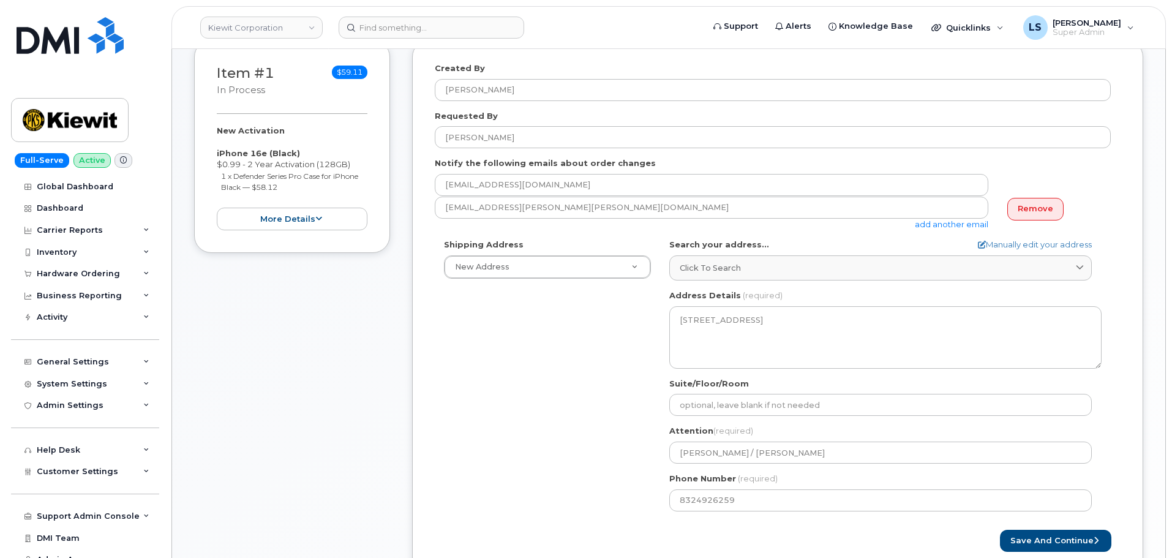
drag, startPoint x: 633, startPoint y: 495, endPoint x: 899, endPoint y: 526, distance: 268.3
click at [633, 494] on div "Shipping Address New Address New Address 12312 Port Grace Blvd TX Houston Searc…" at bounding box center [773, 379] width 676 height 281
click at [1013, 541] on button "Save and Continue" at bounding box center [1055, 541] width 111 height 23
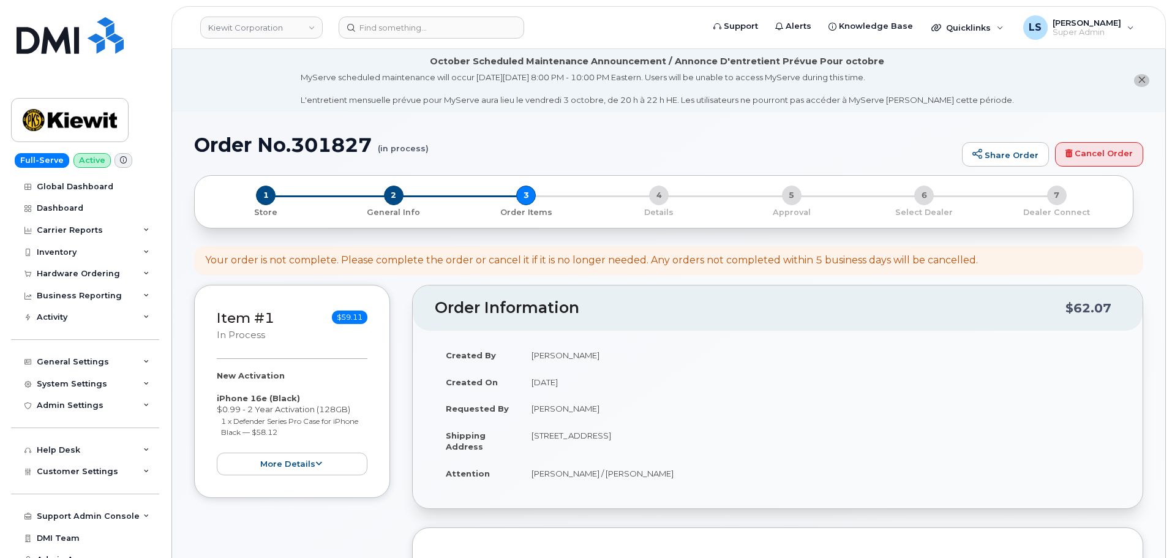
select select
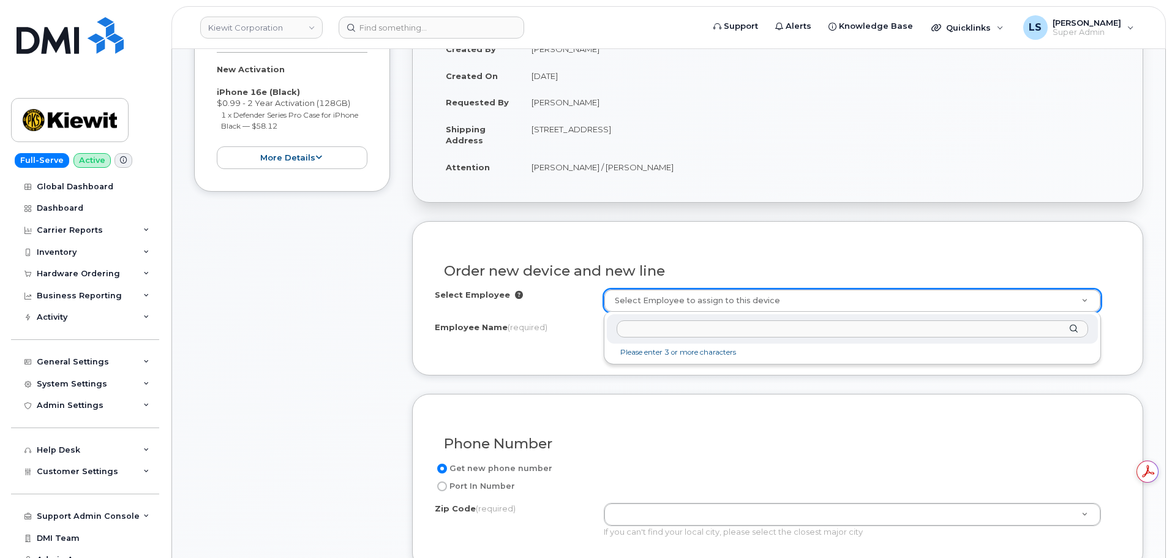
type input "Kalon Dawson"
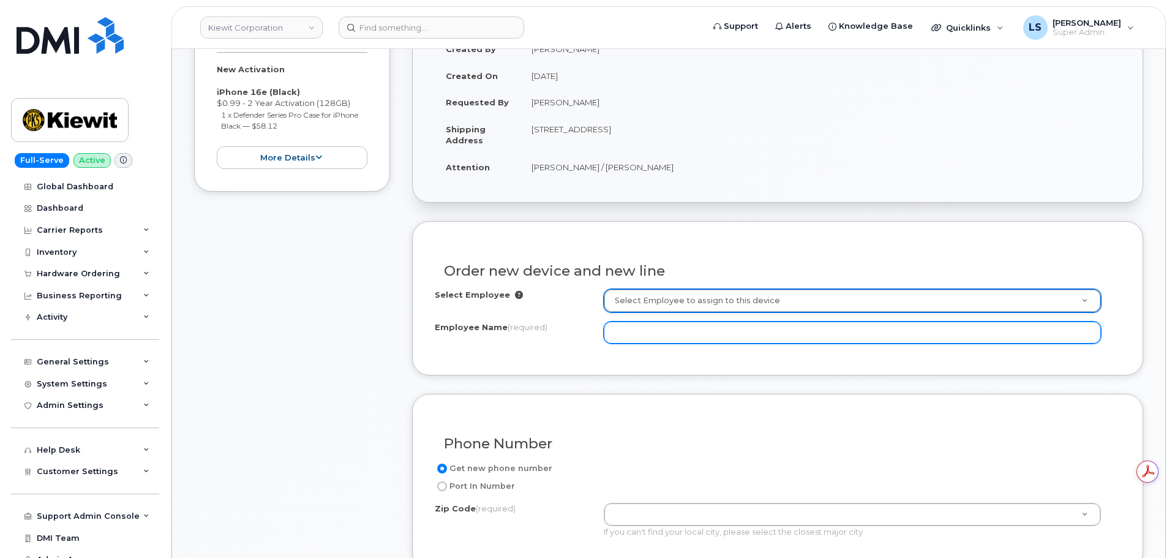
click at [659, 341] on input "Employee Name (required)" at bounding box center [852, 333] width 497 height 22
paste input "Kalon Dawson"
type input "Kalon Dawson"
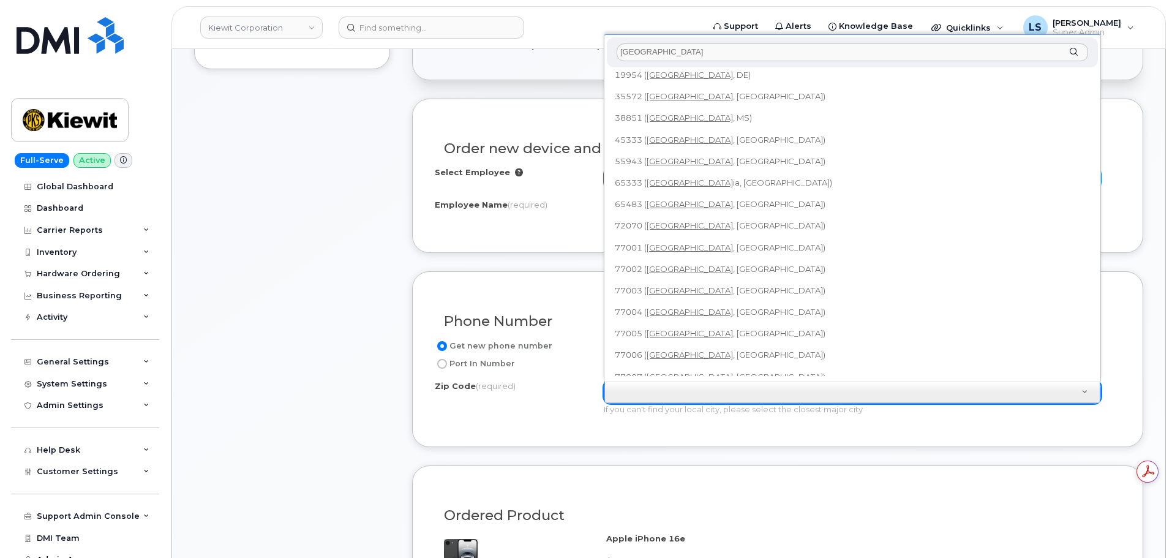
scroll to position [2, 0]
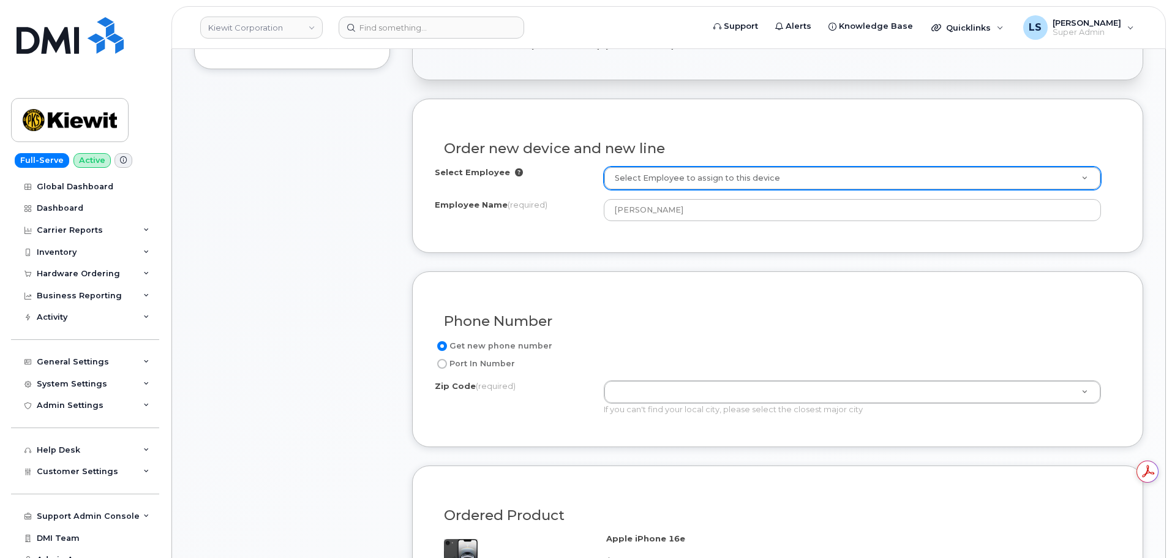
click at [628, 380] on div "Get new phone number Port In Number Zip Code (required) Zip Code (required) If …" at bounding box center [778, 382] width 686 height 86
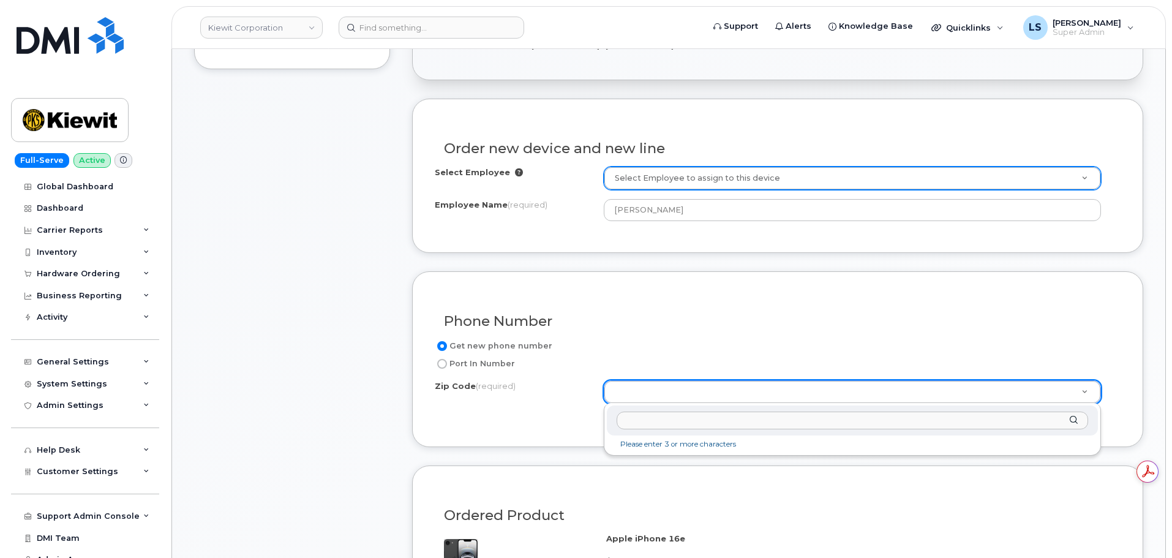
paste input "77079"
type input "77079"
type input "77079 (Houston, TX)"
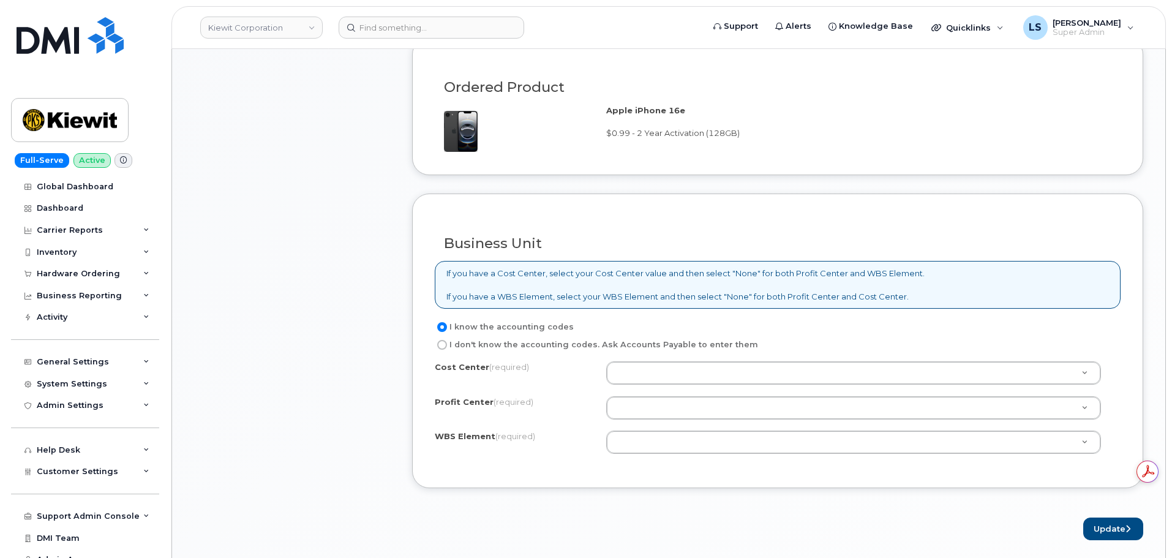
scroll to position [858, 0]
paste input "110190.1923"
type input "110190.1923"
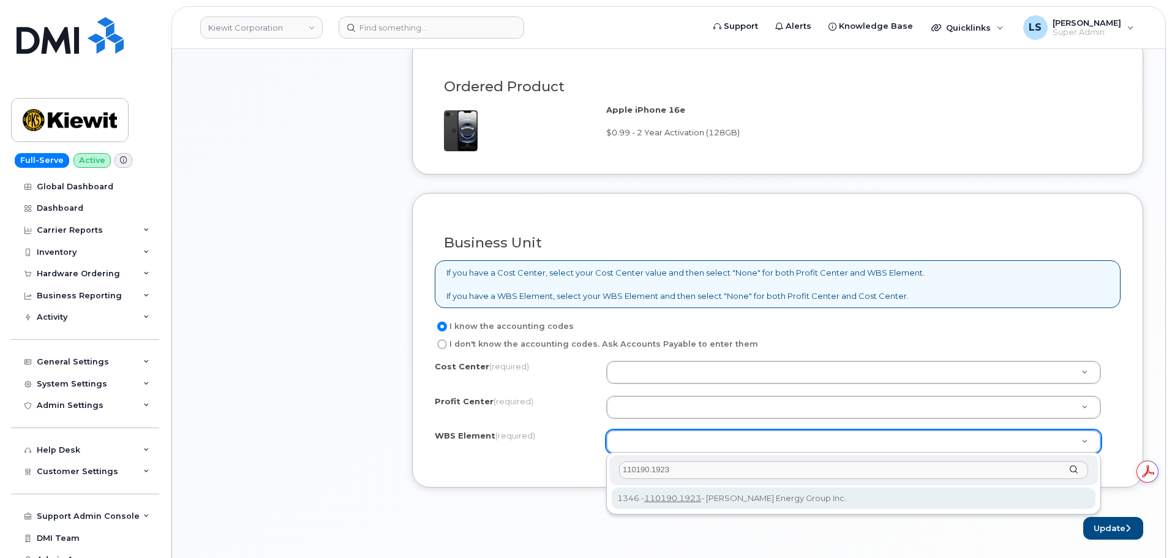
type input "110190.1923"
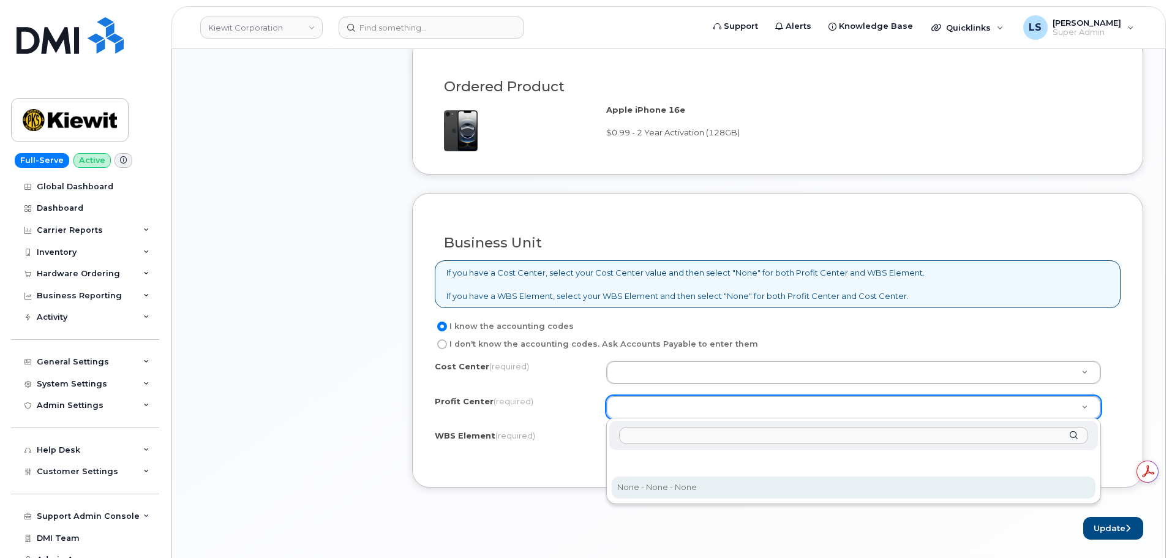
select select "None"
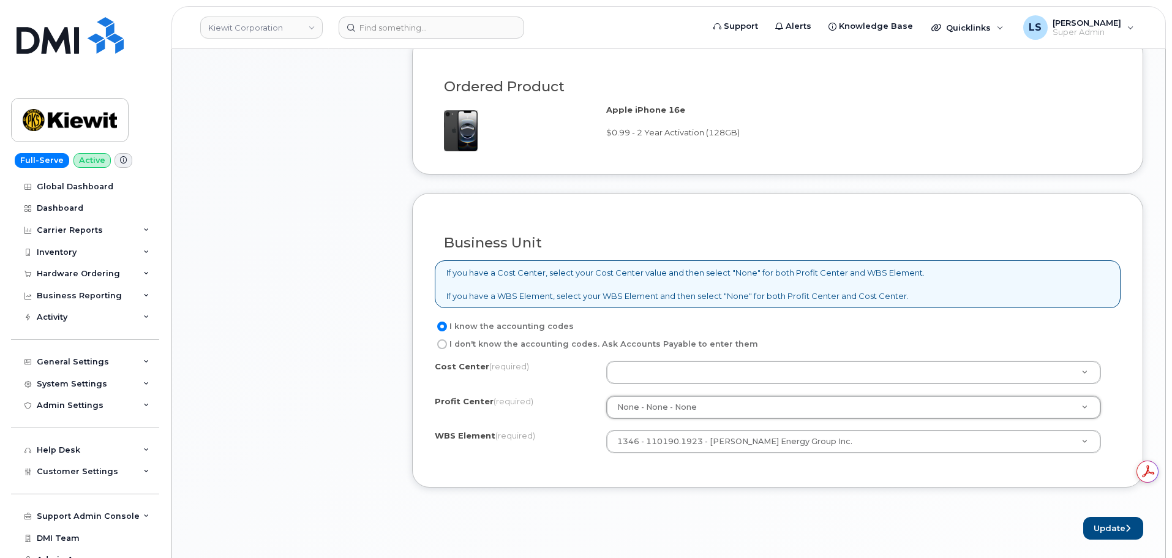
click at [670, 388] on div "Cost Center (required) Unknown Profit Center (required) None - None - None None…" at bounding box center [778, 413] width 686 height 104
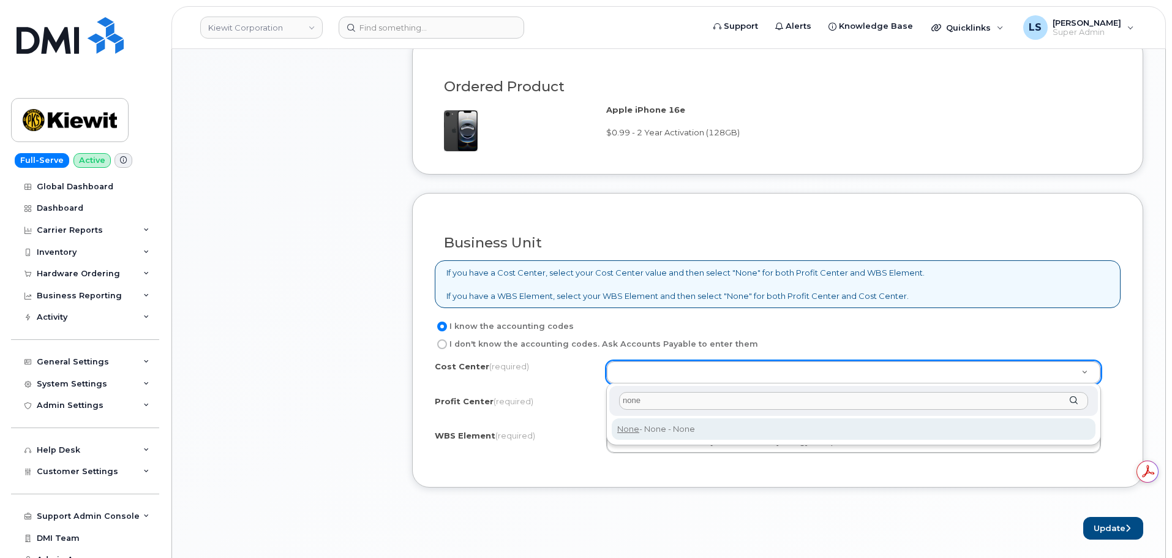
type input "none"
type input "None"
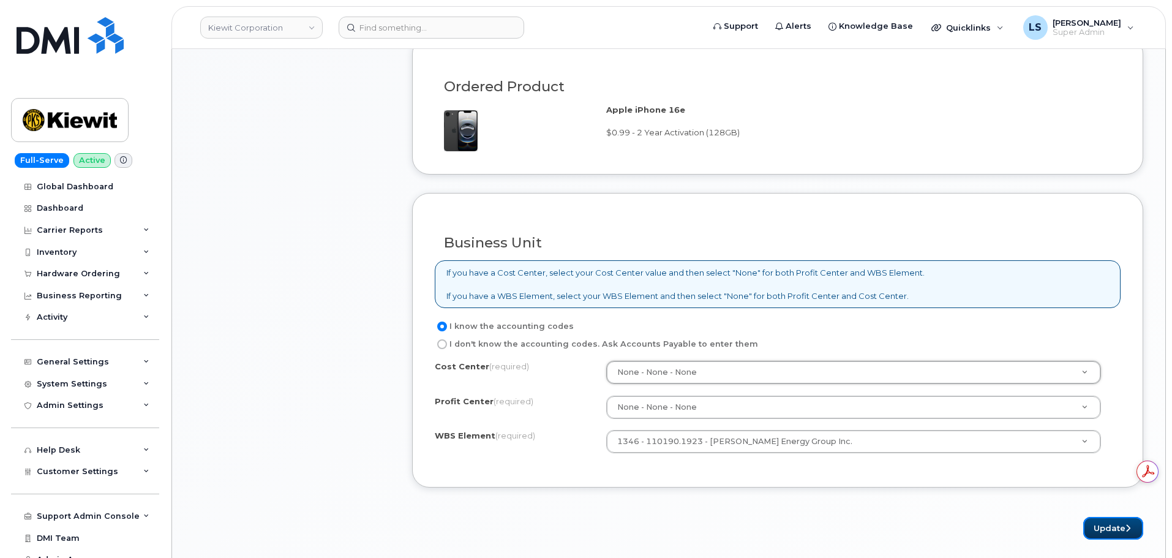
click at [1103, 524] on button "Update" at bounding box center [1114, 528] width 60 height 23
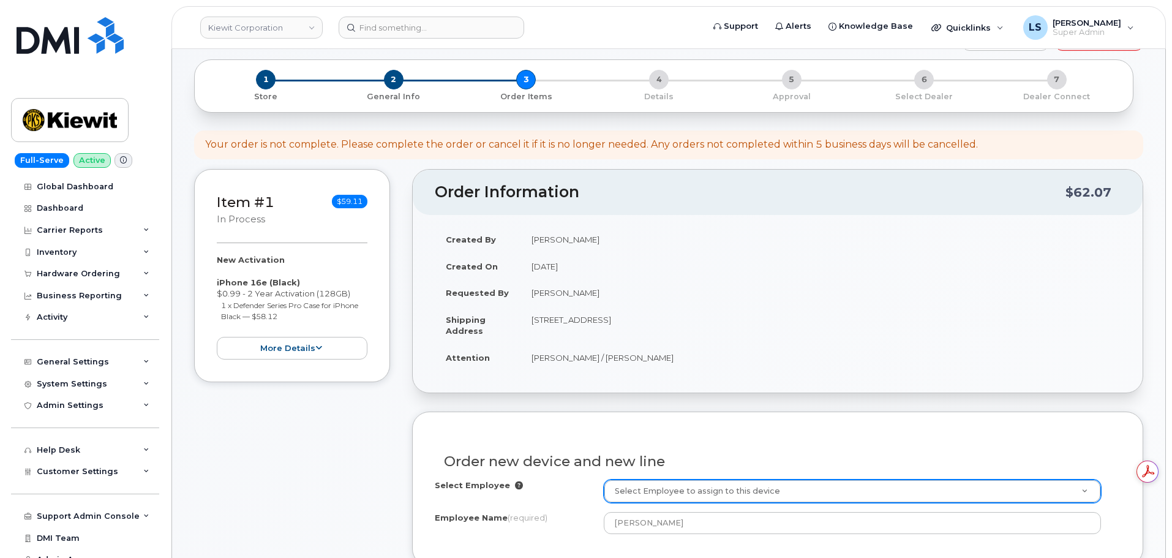
scroll to position [0, 0]
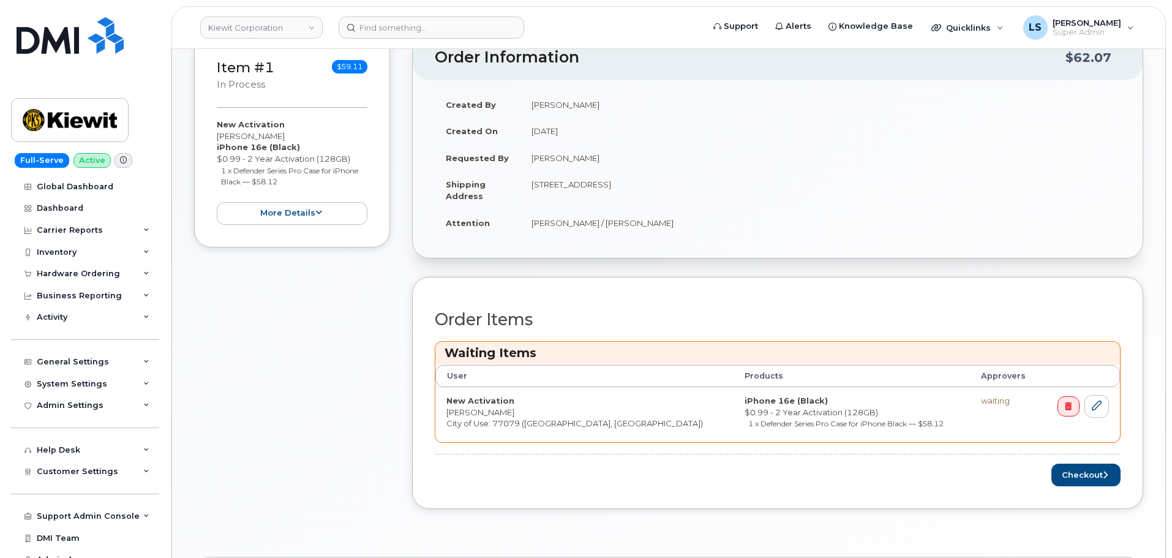
scroll to position [429, 0]
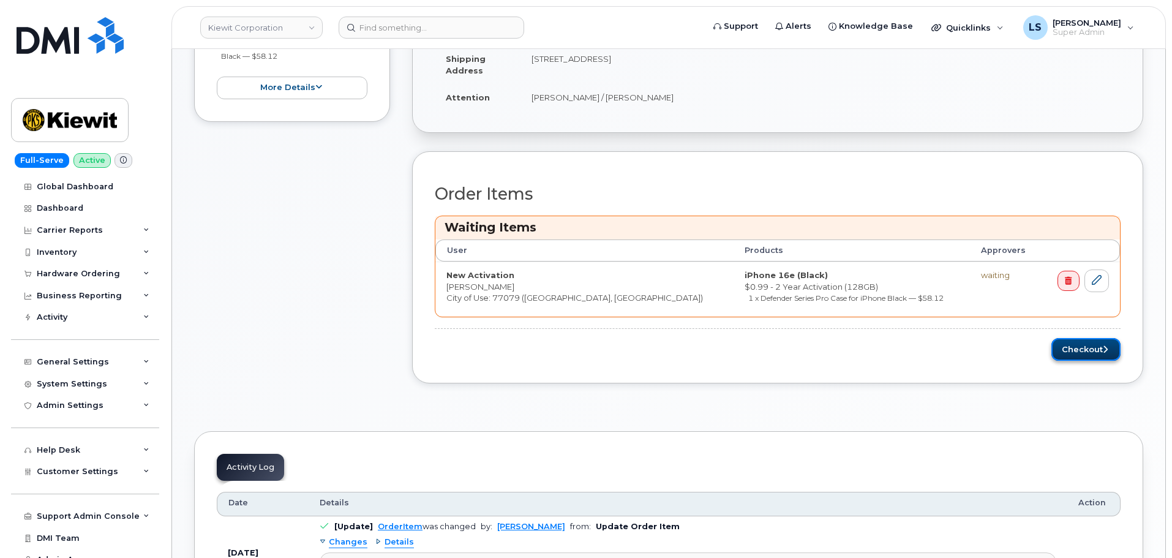
click at [1079, 344] on button "Checkout" at bounding box center [1086, 349] width 69 height 23
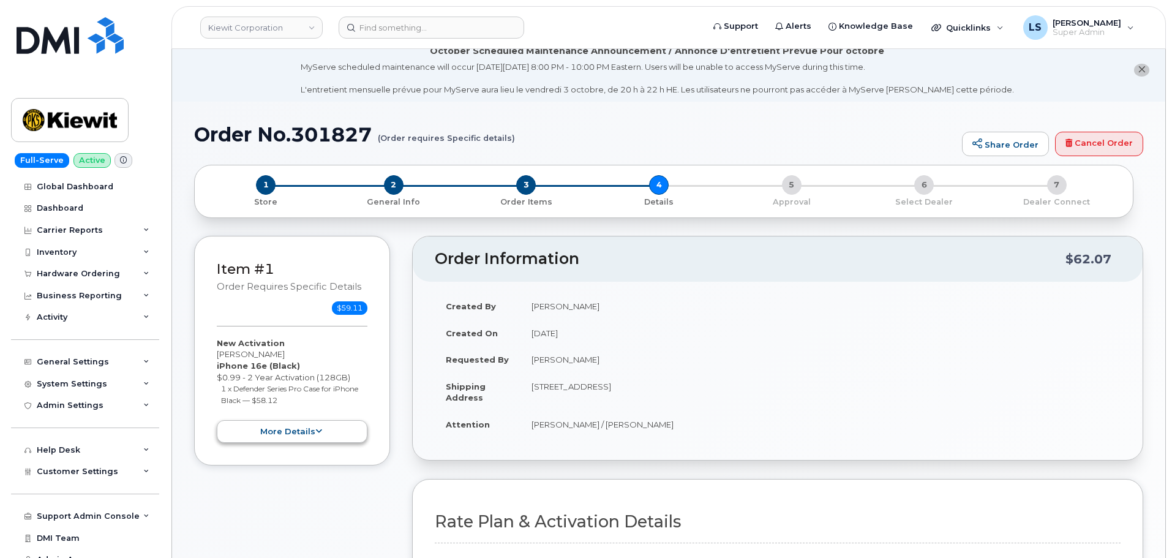
scroll to position [368, 0]
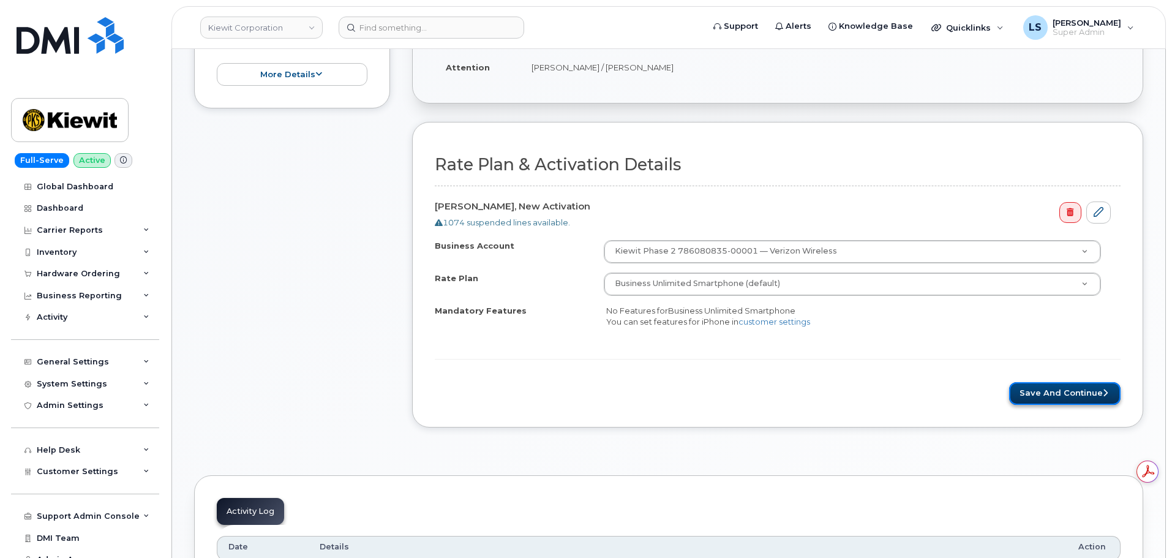
click at [1067, 385] on button "Save and Continue" at bounding box center [1064, 393] width 111 height 23
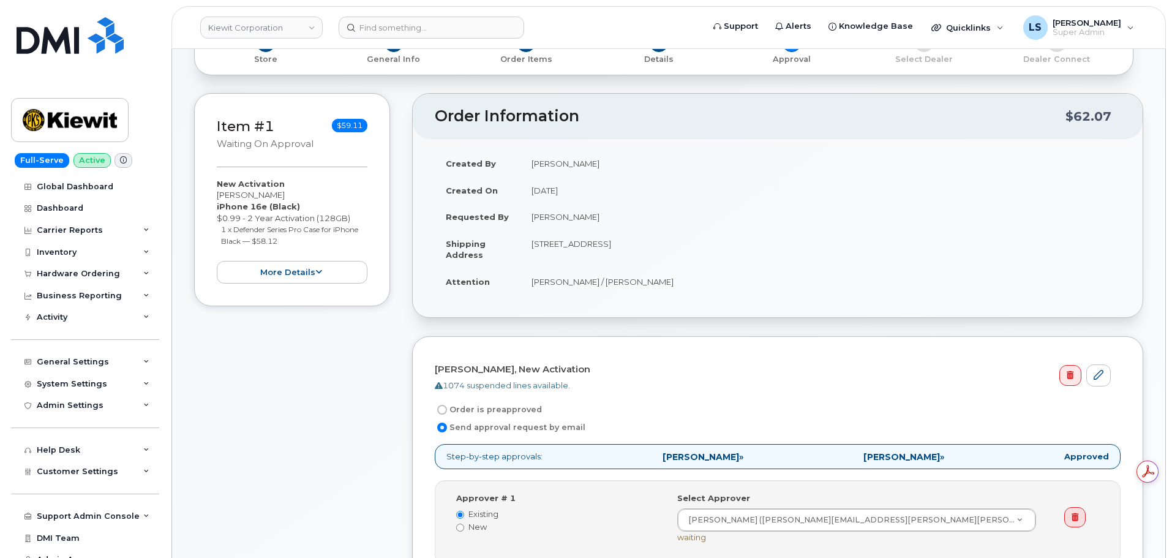
scroll to position [245, 0]
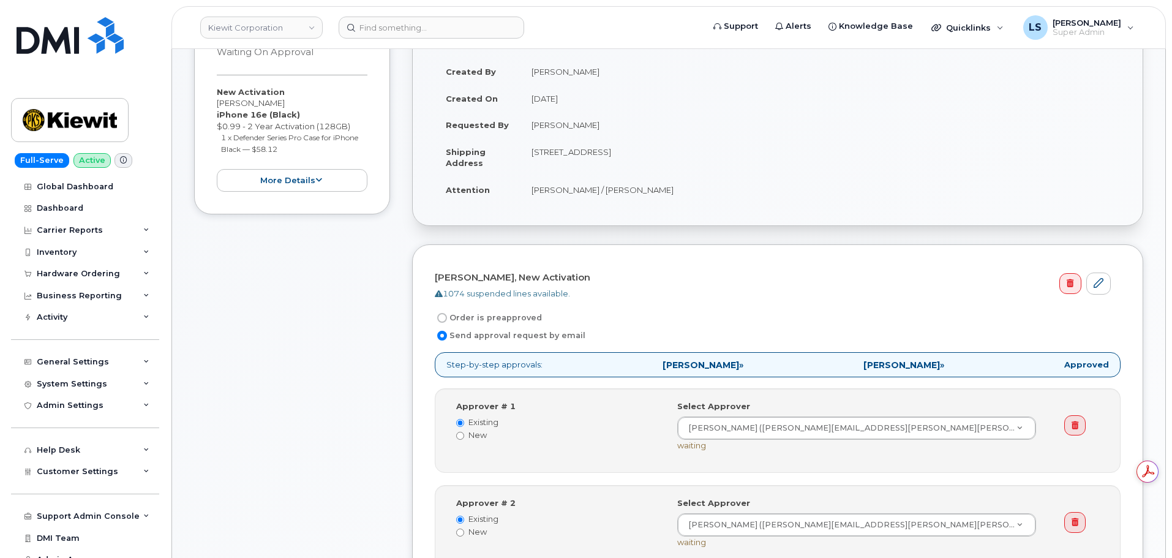
click at [480, 317] on label "Order is preapproved" at bounding box center [488, 318] width 107 height 15
click at [447, 317] on input "Order is preapproved" at bounding box center [442, 318] width 10 height 10
radio input "true"
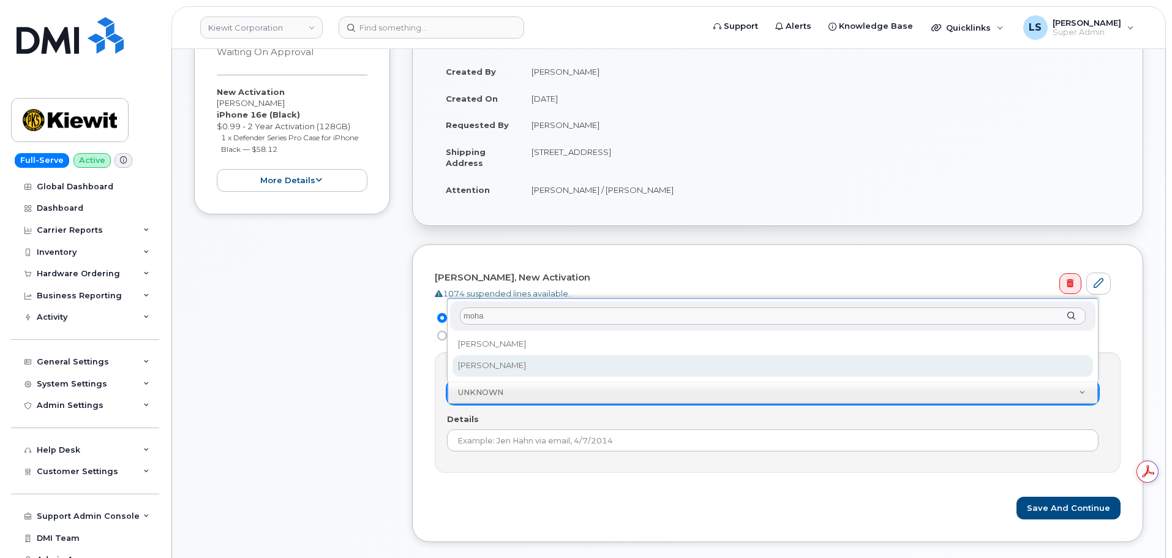
type input "moha"
select select "2148955"
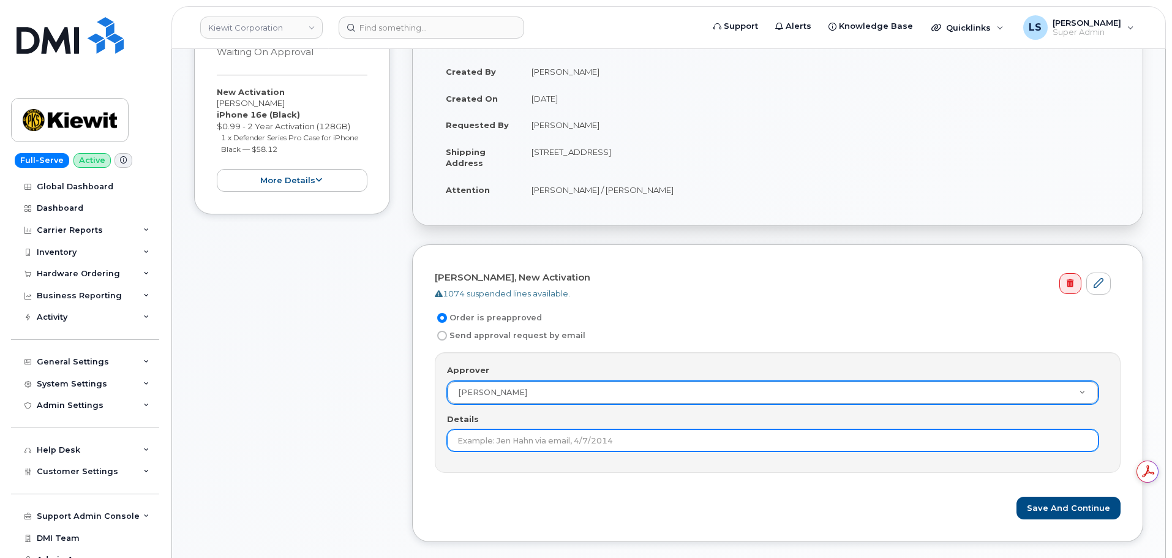
click at [516, 449] on input "Details" at bounding box center [773, 440] width 652 height 22
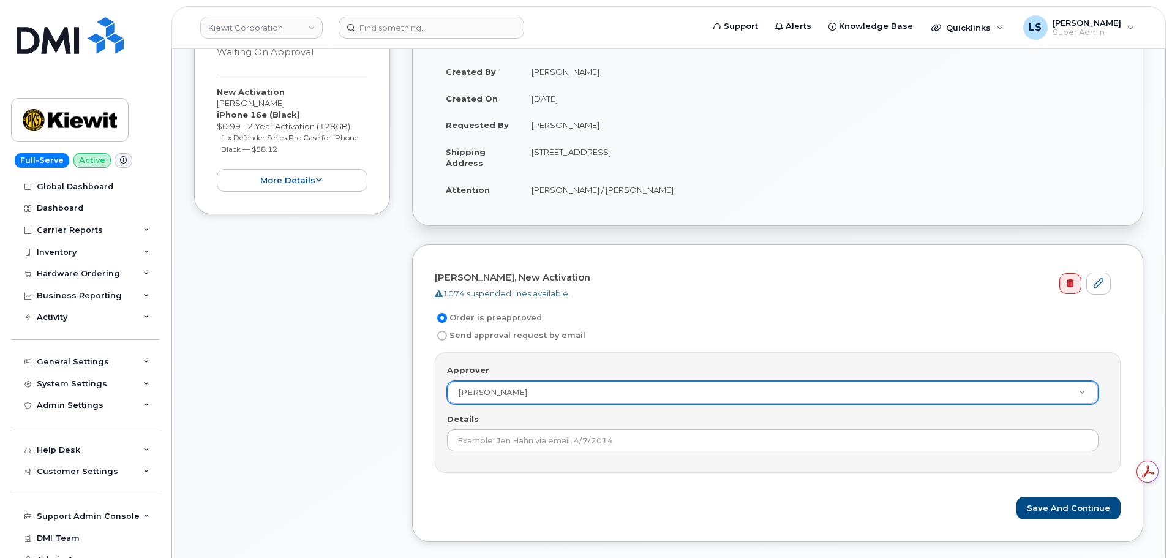
click at [486, 497] on div "Save and Continue" at bounding box center [778, 508] width 686 height 23
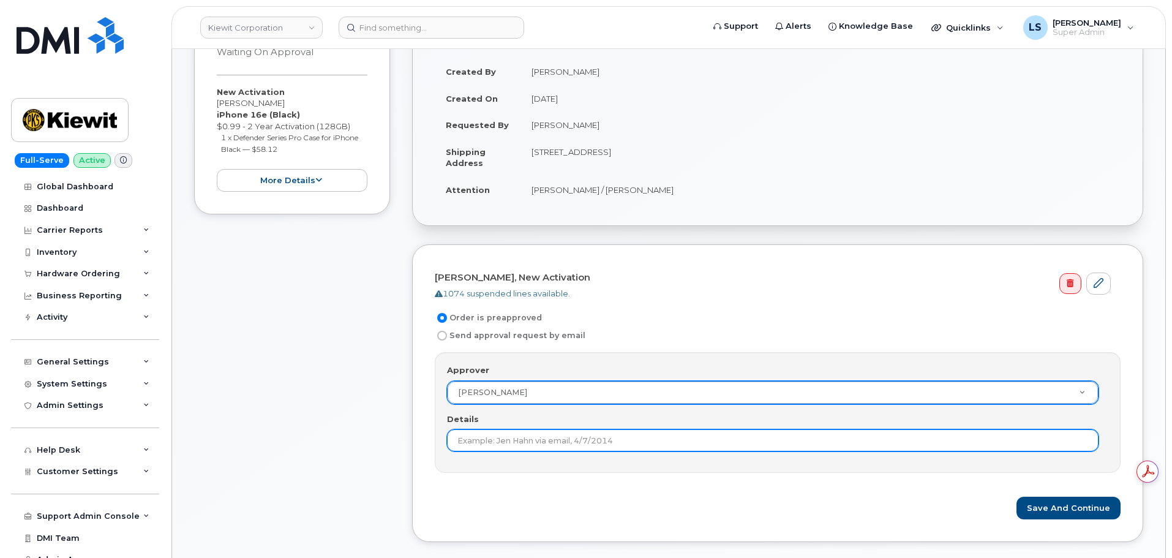
click at [624, 440] on input "Details" at bounding box center [773, 440] width 652 height 22
click at [686, 448] on input "Details" at bounding box center [773, 440] width 652 height 22
paste input "Kindly note that Mohamed has approved the issuance of a device for Kalon"
type input "Kindly note that Mohamed has approved the issuance of a device for Kalon"
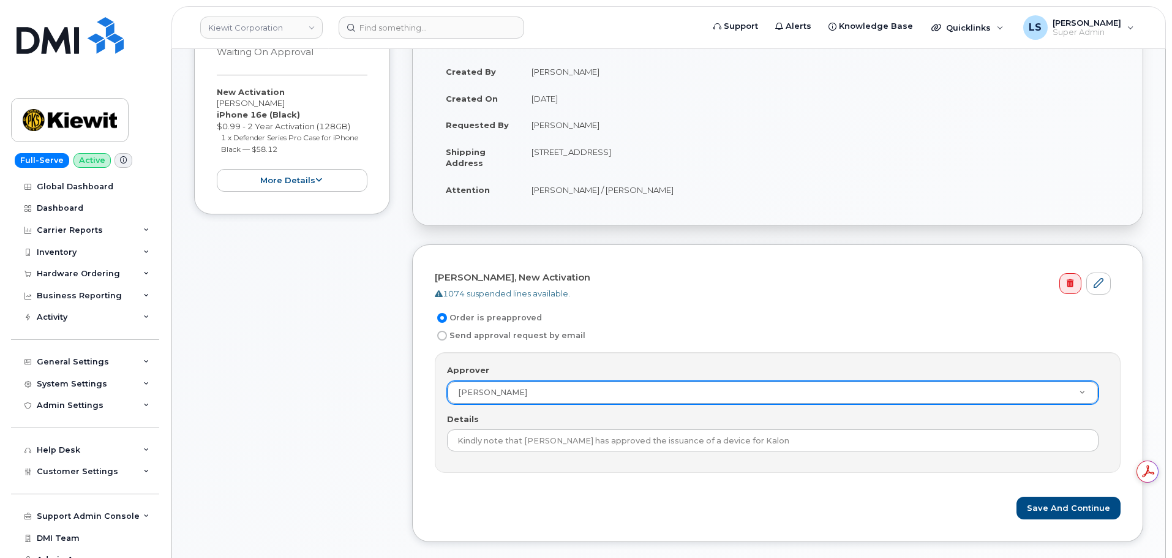
click at [519, 516] on div "Save and Continue" at bounding box center [778, 508] width 686 height 23
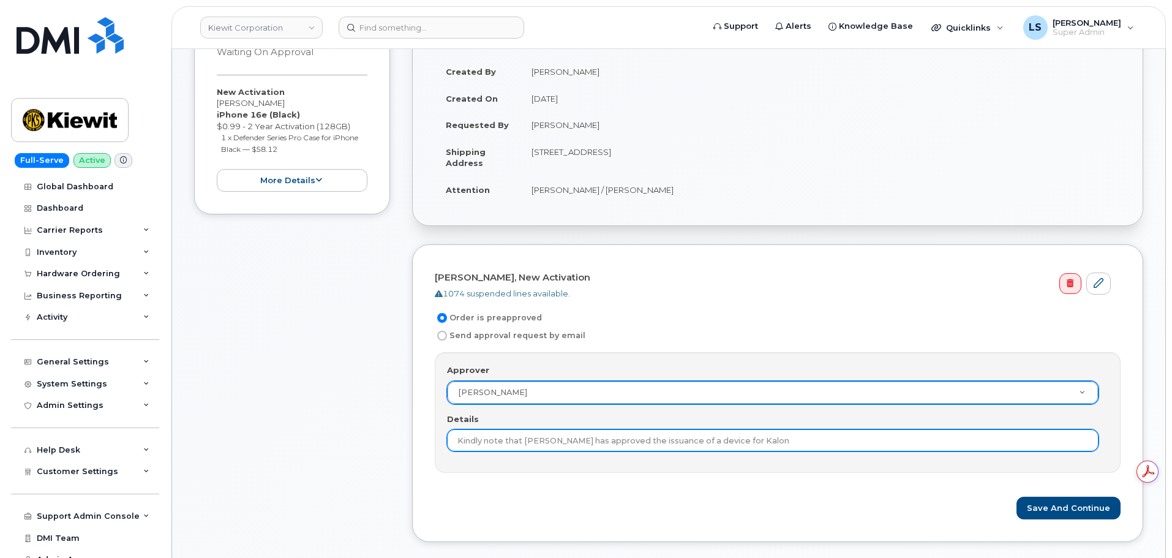
click at [779, 442] on input "Kindly note that Mohamed has approved the issuance of a device for Kalon" at bounding box center [773, 440] width 652 height 22
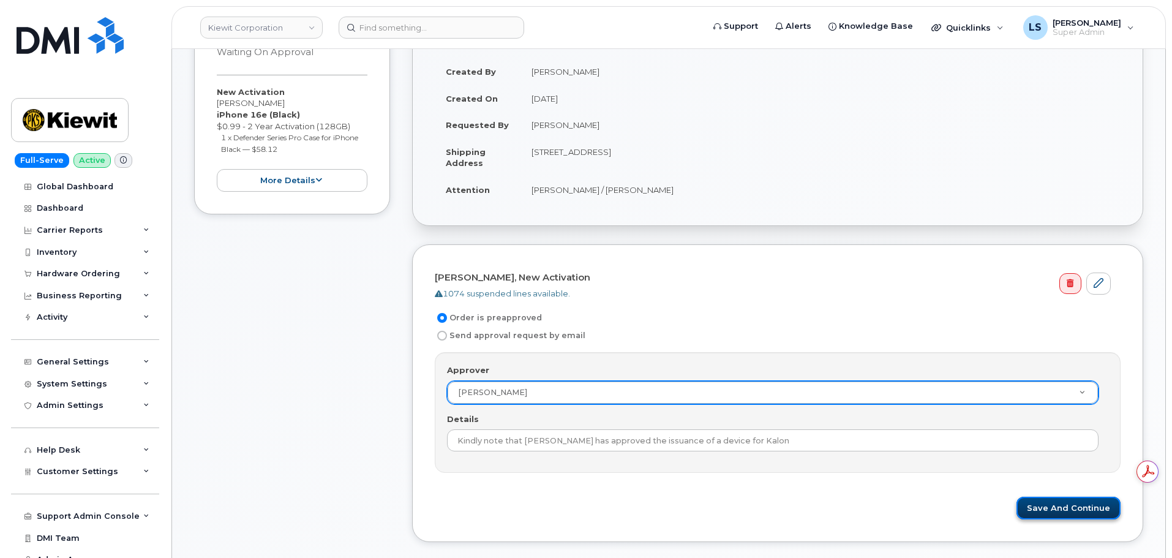
click at [1070, 500] on button "Save and Continue" at bounding box center [1069, 508] width 104 height 23
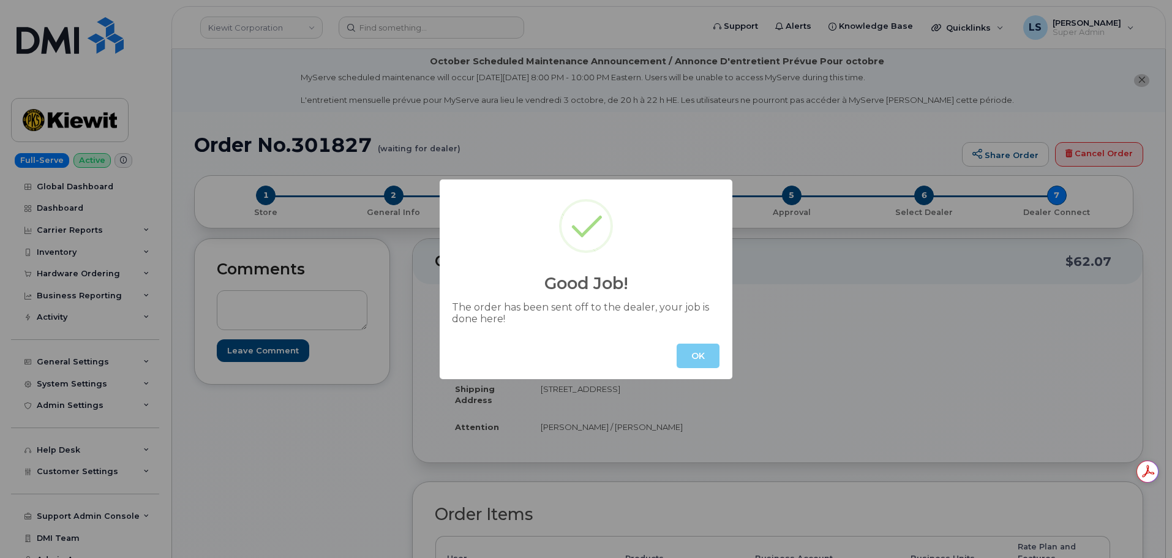
click at [704, 360] on button "OK" at bounding box center [698, 356] width 43 height 25
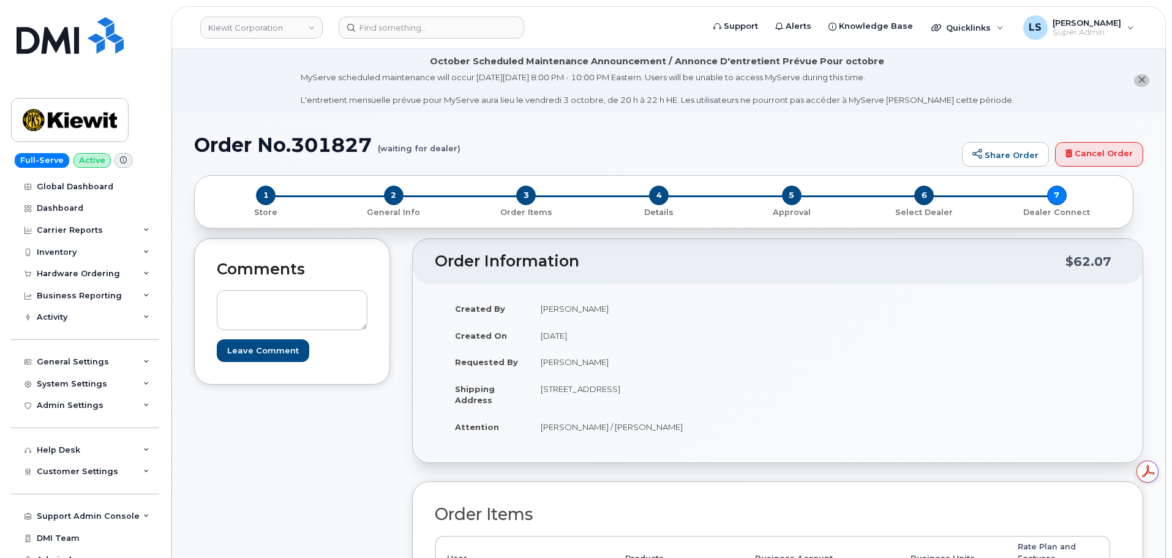
drag, startPoint x: 461, startPoint y: 141, endPoint x: 355, endPoint y: 151, distance: 106.4
click at [423, 145] on h1 "Order No.301827 (waiting for dealer)" at bounding box center [575, 144] width 762 height 21
drag, startPoint x: 195, startPoint y: 143, endPoint x: 467, endPoint y: 163, distance: 272.7
click at [467, 163] on div "Order No.301827 (waiting for dealer) Share Order Cancel Order" at bounding box center [668, 154] width 949 height 41
copy h1 "Order No.301827 (waiting for dealer)"
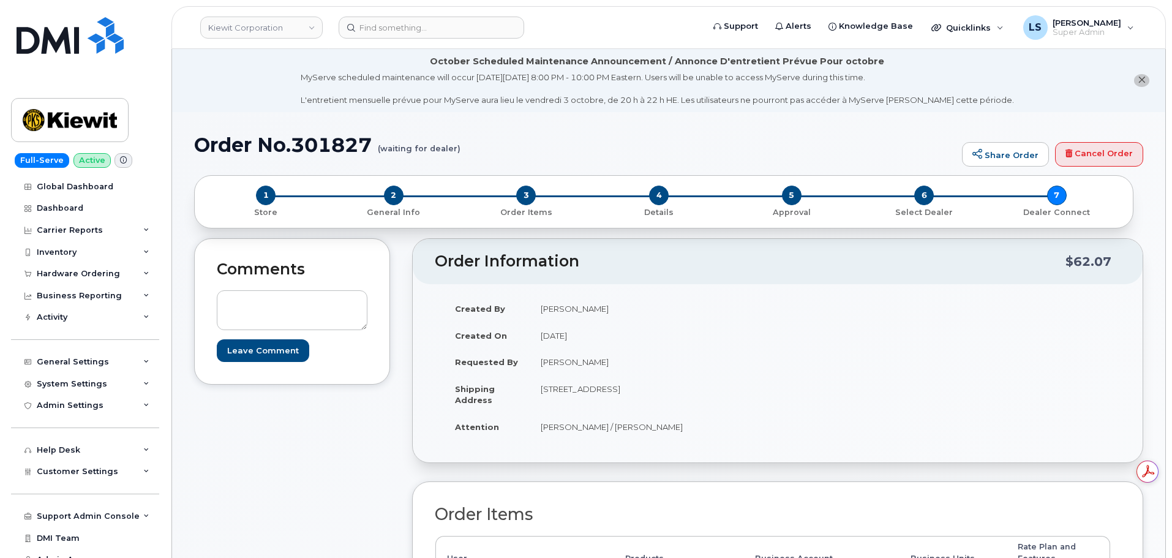
click at [333, 461] on div "Comments Leave Comment" at bounding box center [292, 520] width 196 height 565
